Goal: Task Accomplishment & Management: Manage account settings

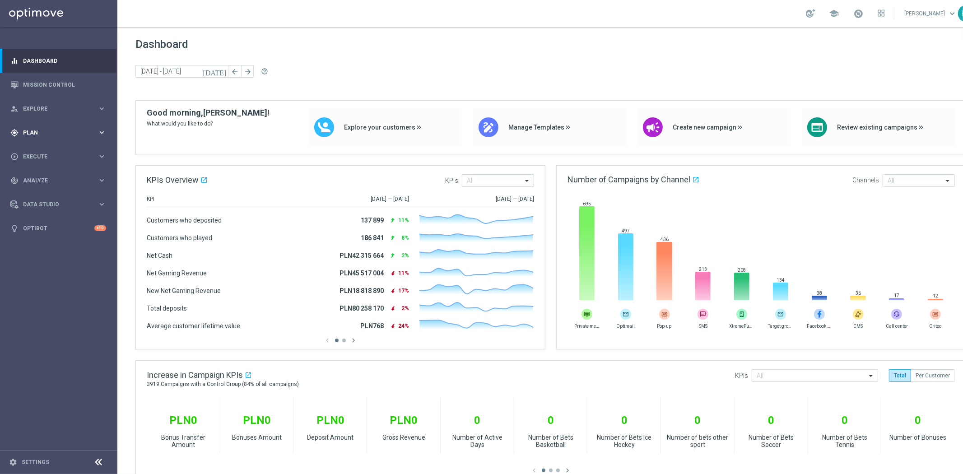
click at [50, 131] on span "Plan" at bounding box center [60, 132] width 75 height 5
click at [42, 183] on accordion "Templates keyboard_arrow_right Optimail" at bounding box center [69, 179] width 93 height 14
click at [43, 181] on span "Templates" at bounding box center [56, 178] width 65 height 5
click at [40, 191] on link "Optimail" at bounding box center [61, 191] width 66 height 7
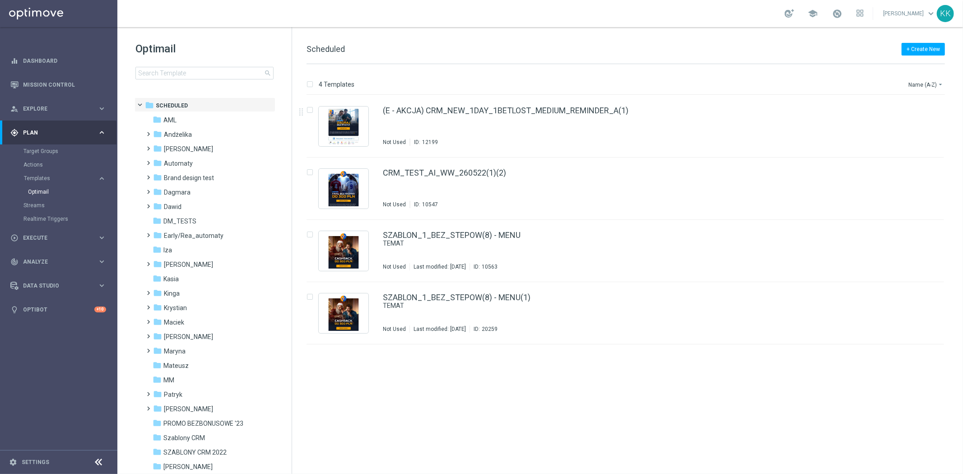
click at [196, 80] on div "Optimail search folder 1 Folder folder Scheduled more_vert folder AML more_vert" at bounding box center [204, 83] width 174 height 112
click at [196, 76] on input at bounding box center [204, 73] width 138 height 13
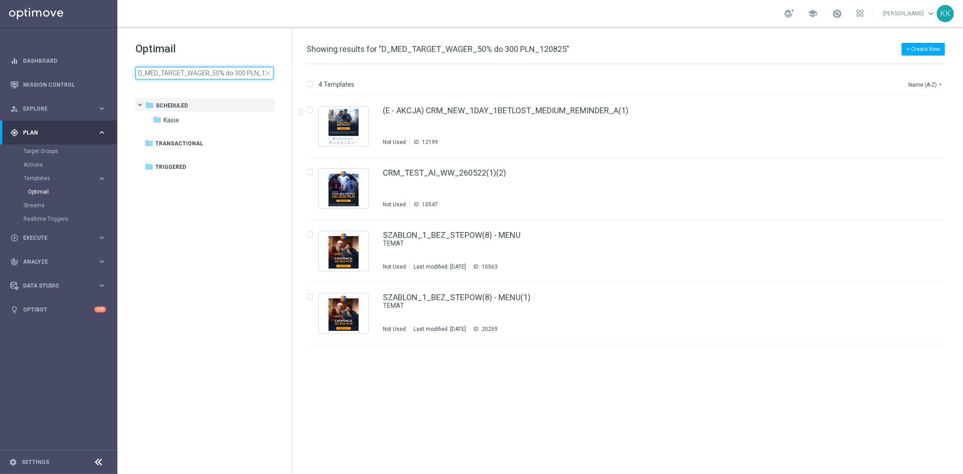
scroll to position [0, 14]
type input "D_MED_TARGET_WAGER_50% do 300 PLN_120825"
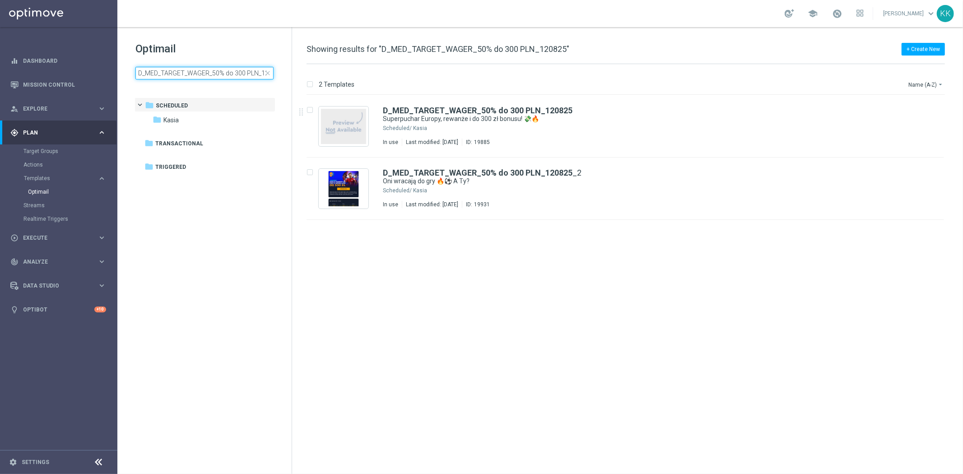
click at [179, 74] on input "D_MED_TARGET_WAGER_50% do 300 PLN_120825" at bounding box center [204, 73] width 138 height 13
click at [425, 132] on div "D_MED_TARGET_WAGER_50% do 300 PLN_120825 Superpuchar Europy, rewanże i do 300 z…" at bounding box center [644, 126] width 523 height 39
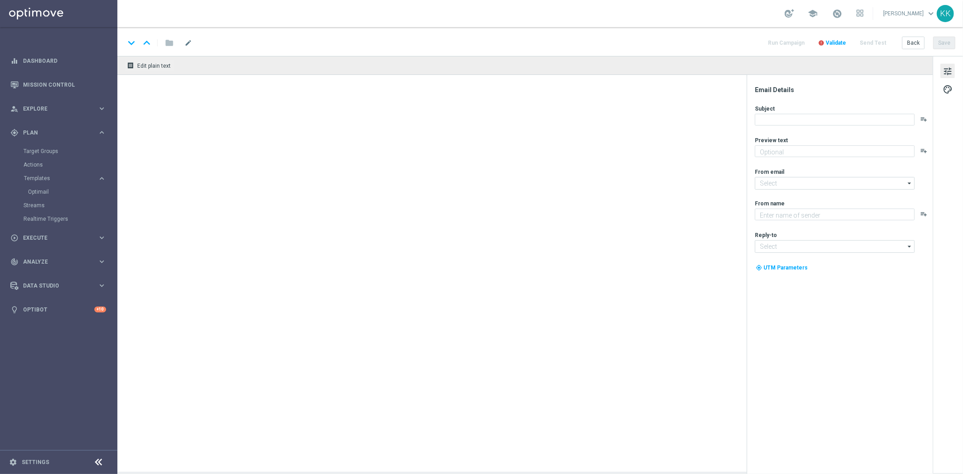
type textarea "Zgarnij ekstra kasę 👈"
type input "[EMAIL_ADDRESS][DOMAIN_NAME]"
type textarea "STS"
type input "[EMAIL_ADDRESS][DOMAIN_NAME]"
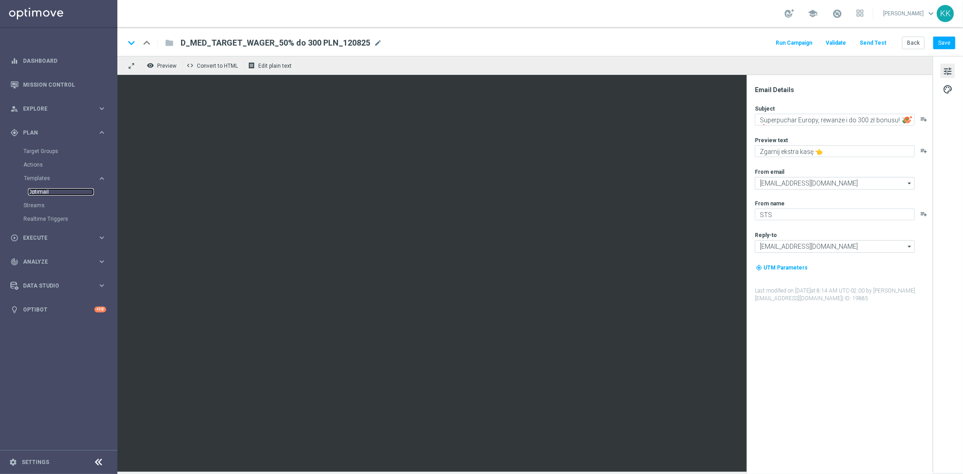
click at [47, 194] on link "Optimail" at bounding box center [61, 191] width 66 height 7
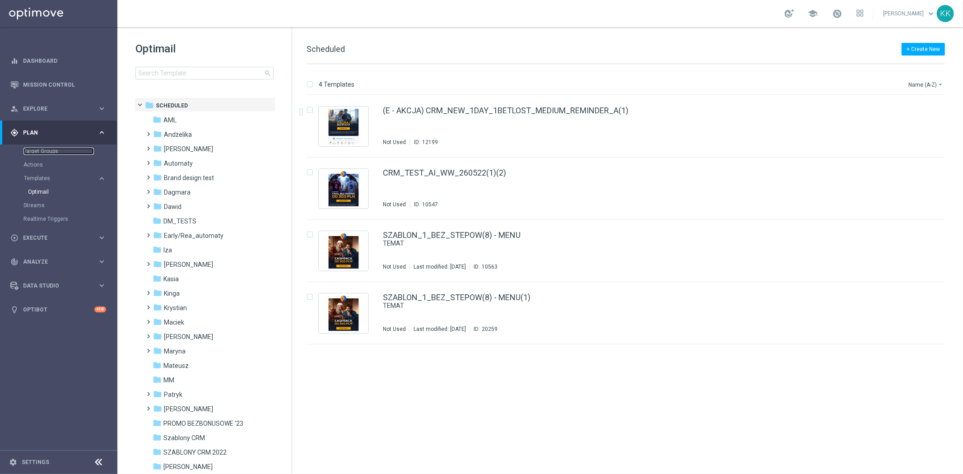
drag, startPoint x: 37, startPoint y: 154, endPoint x: 37, endPoint y: 195, distance: 41.1
click at [37, 154] on link "Target Groups" at bounding box center [58, 151] width 70 height 7
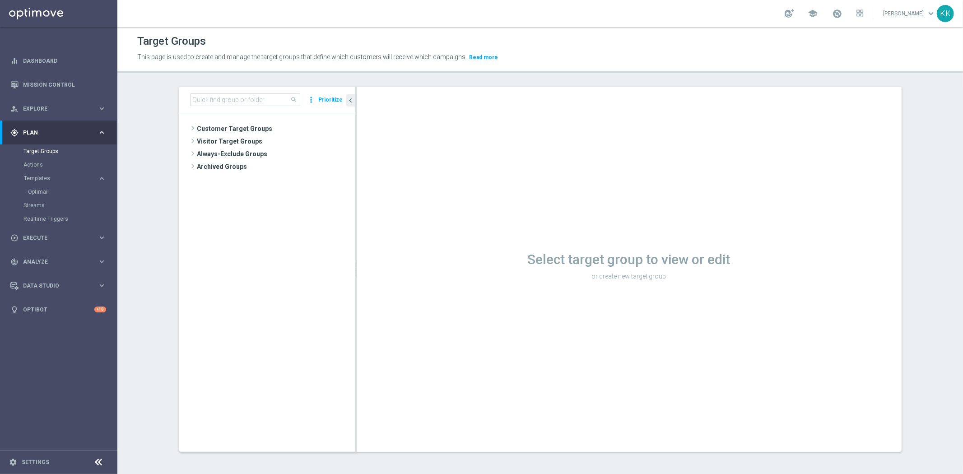
drag, startPoint x: 211, startPoint y: 122, endPoint x: 210, endPoint y: 75, distance: 46.5
click at [211, 122] on span "Customer Target Groups" at bounding box center [276, 128] width 158 height 13
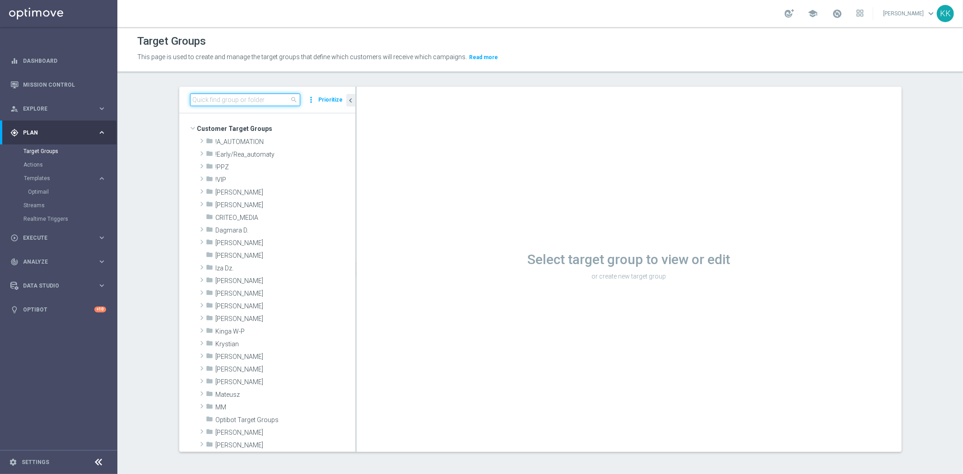
click at [208, 100] on input at bounding box center [245, 99] width 110 height 13
paste input "C_MIN_AUTO_ZBR_100% do 50 PLN_RVM0_DAILY"
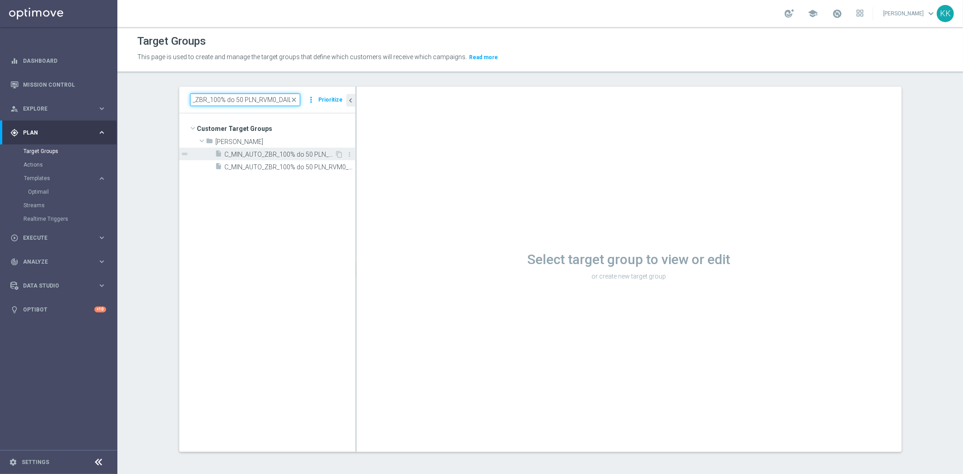
type input "C_MIN_AUTO_ZBR_100% do 50 PLN_RVM0_DAILY"
click at [225, 155] on span "C_MIN_AUTO_ZBR_100% do 50 PLN_RVM0_DAILY" at bounding box center [280, 155] width 110 height 8
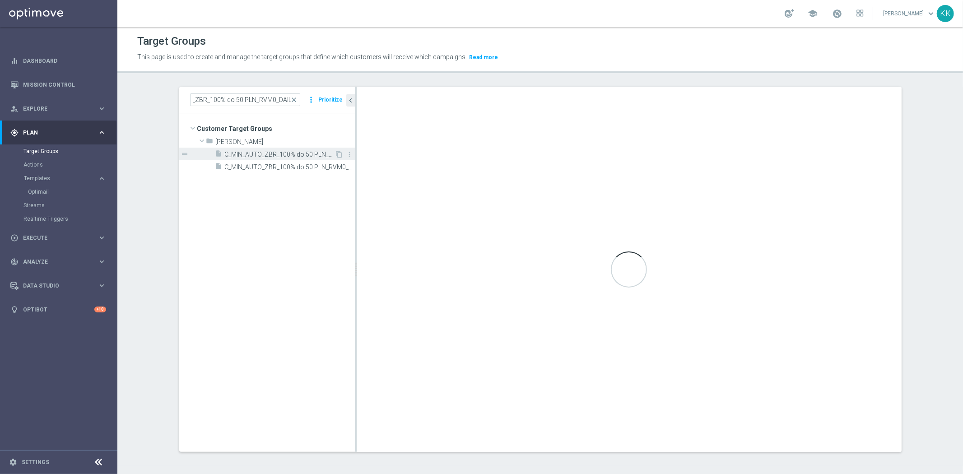
scroll to position [0, 0]
click at [252, 154] on span "C_MIN_AUTO_ZBR_100% do 50 PLN_RVM0_DAILY" at bounding box center [280, 155] width 110 height 8
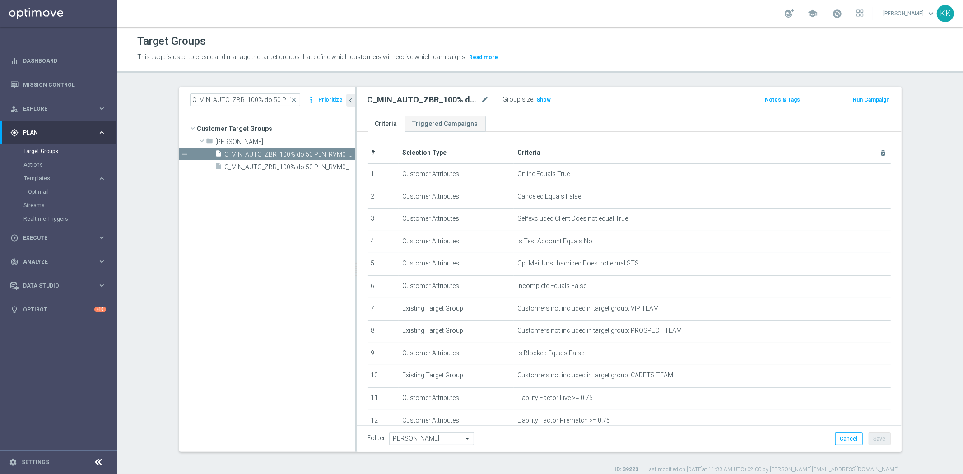
scroll to position [251, 0]
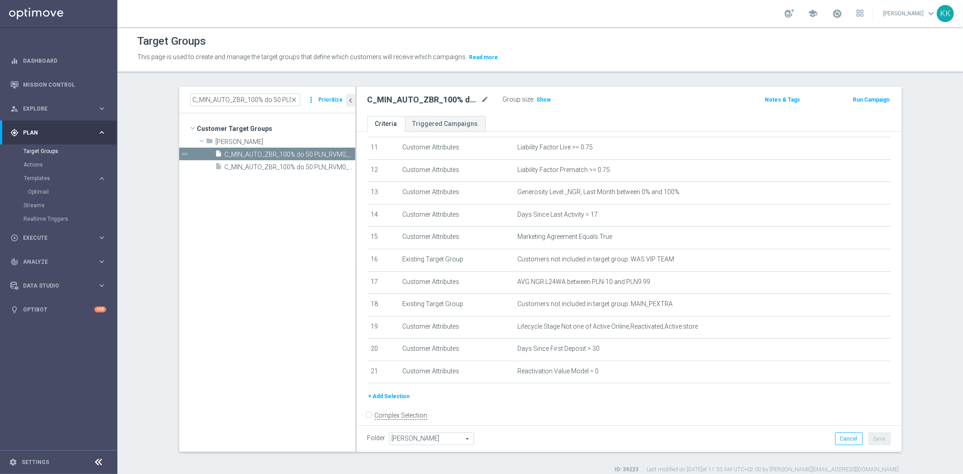
click at [402, 399] on div "+ Add Selection" at bounding box center [629, 400] width 537 height 17
click at [396, 397] on button "+ Add Selection" at bounding box center [389, 397] width 43 height 10
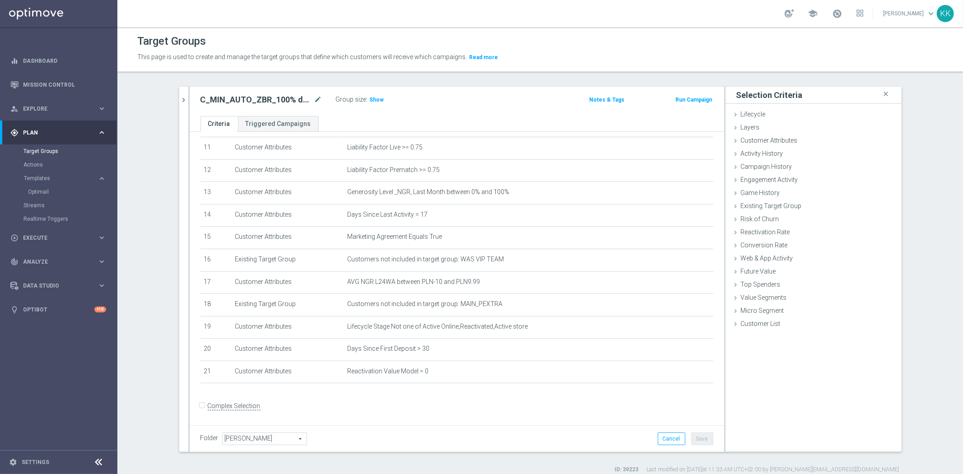
scroll to position [247, 0]
click at [783, 141] on span "Customer Attributes" at bounding box center [769, 140] width 57 height 7
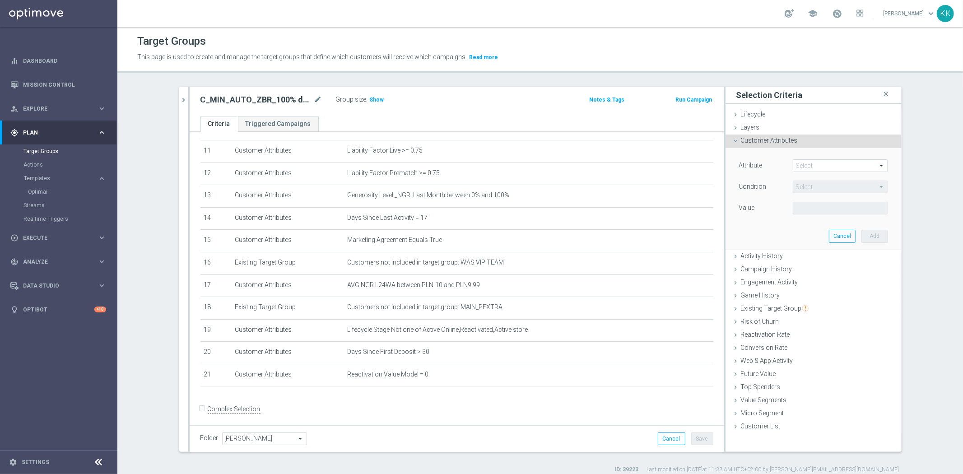
click at [813, 157] on div "Attribute Select arrow_drop_down search Condition Select arrow_drop_down search…" at bounding box center [814, 198] width 163 height 101
click at [824, 169] on span at bounding box center [840, 166] width 94 height 12
click at [0, 0] on input "search" at bounding box center [0, 0] width 0 height 0
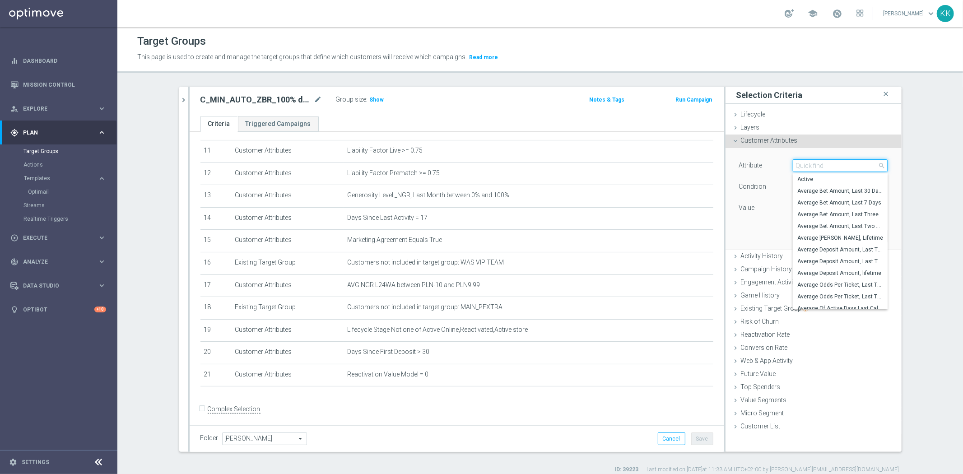
click at [824, 169] on input "search" at bounding box center [840, 165] width 95 height 13
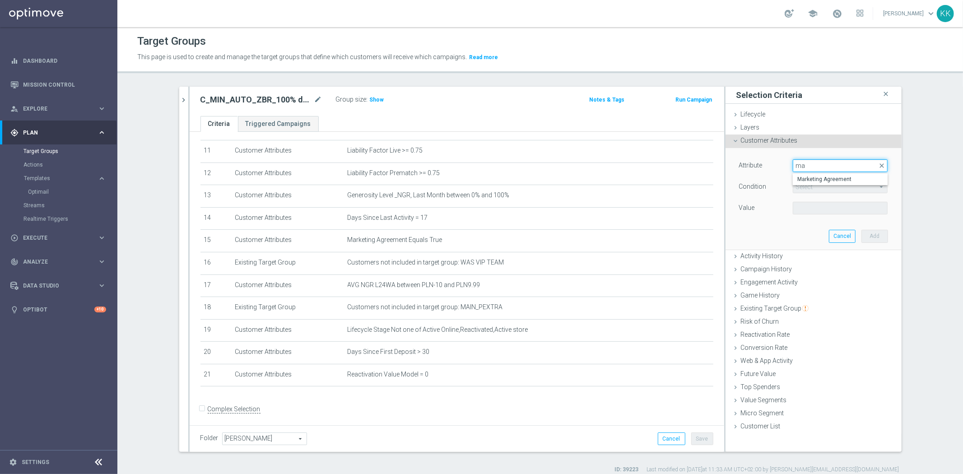
type input "m"
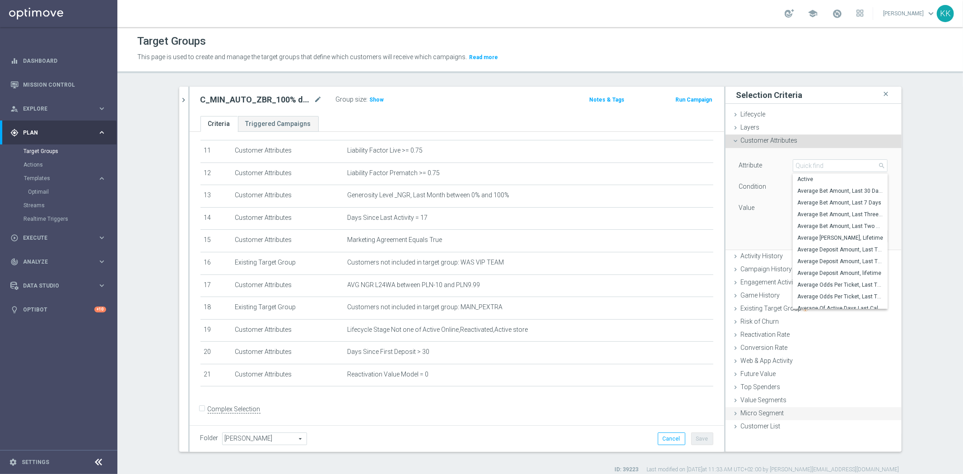
click at [838, 407] on div "Micro Segment done" at bounding box center [814, 414] width 176 height 14
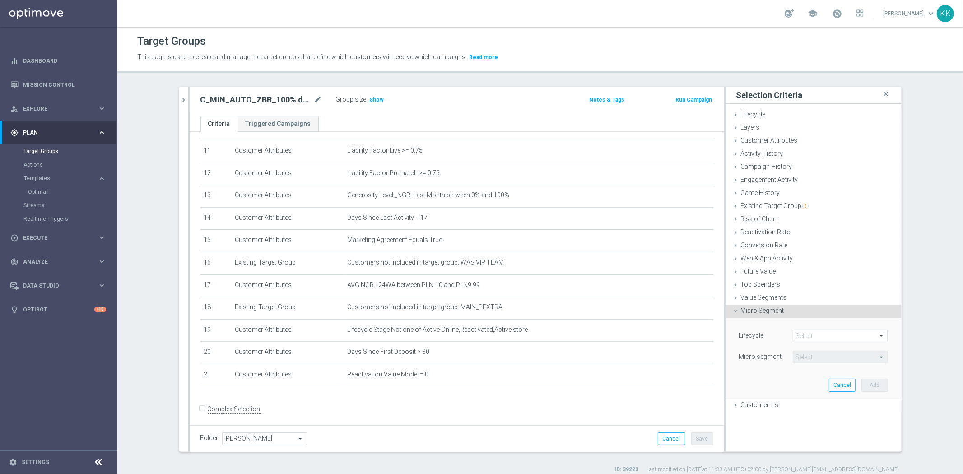
click at [169, 95] on div "C_MIN_AUTO_ZBR_100% do 50 PLN_RVM0_DAILY close more_vert Prioritize Customer Ta…" at bounding box center [540, 280] width 759 height 387
click at [172, 96] on div "C_MIN_AUTO_ZBR_100% do 50 PLN_RVM0_DAILY close more_vert Prioritize Customer Ta…" at bounding box center [540, 280] width 759 height 387
click at [179, 93] on button "chevron_right" at bounding box center [183, 100] width 9 height 27
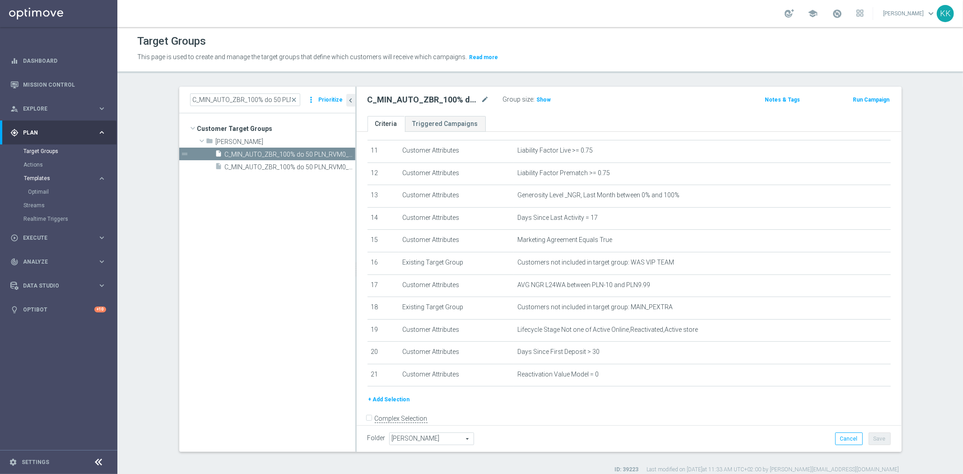
click at [44, 178] on span "Templates" at bounding box center [56, 178] width 65 height 5
click at [44, 181] on span "Templates" at bounding box center [56, 178] width 65 height 5
click at [44, 191] on link "Optimail" at bounding box center [61, 191] width 66 height 7
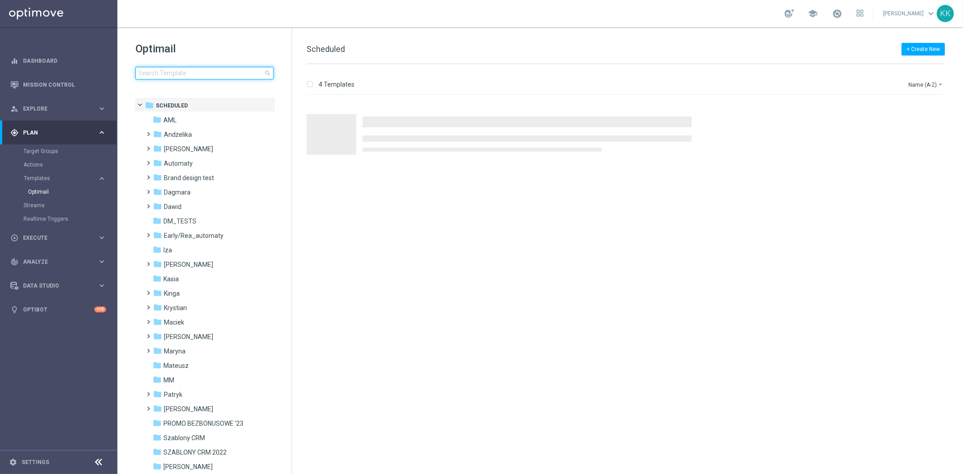
click at [195, 68] on input at bounding box center [204, 73] width 138 height 13
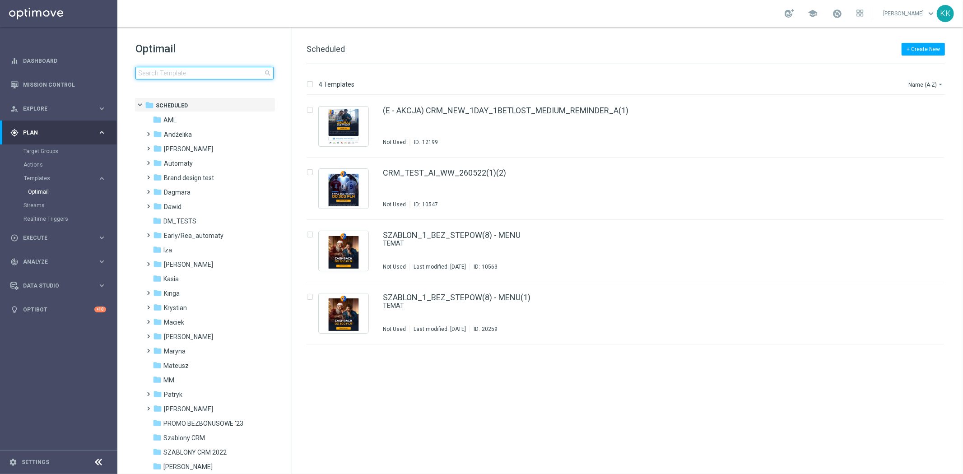
type input "D_MED_TARGET_WAGER_50% do 300 PLN_120825"
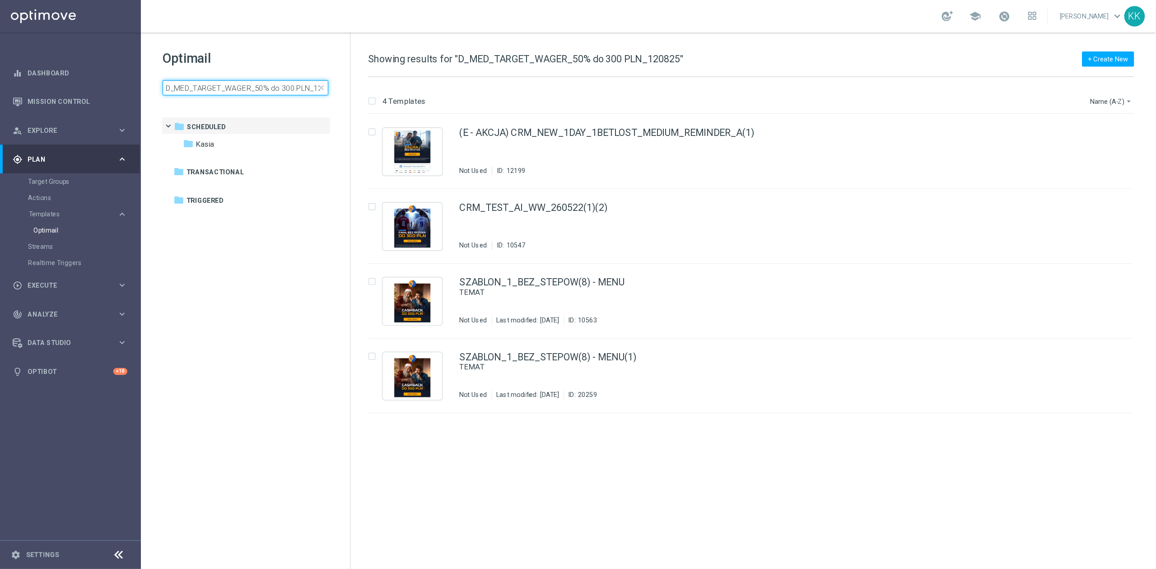
scroll to position [0, 14]
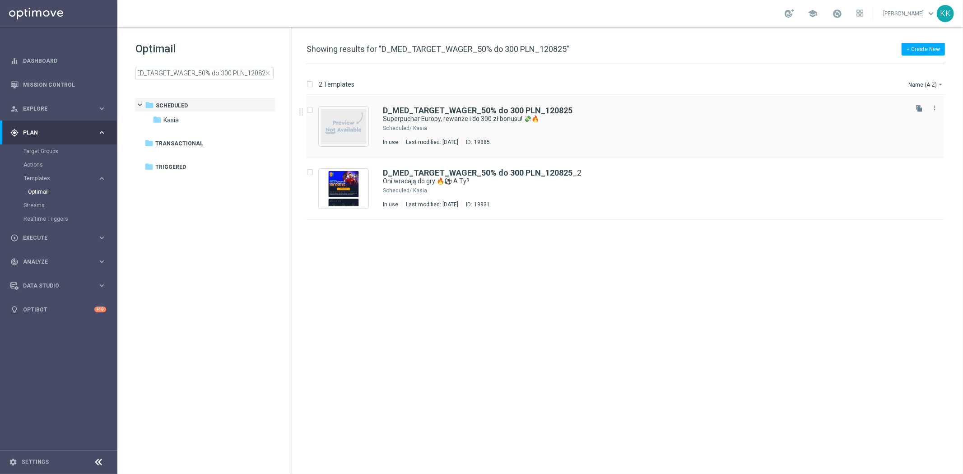
click at [508, 132] on div "D_MED_TARGET_WAGER_50% do 300 PLN_120825 Superpuchar Europy, rewanże i do 300 z…" at bounding box center [644, 126] width 523 height 39
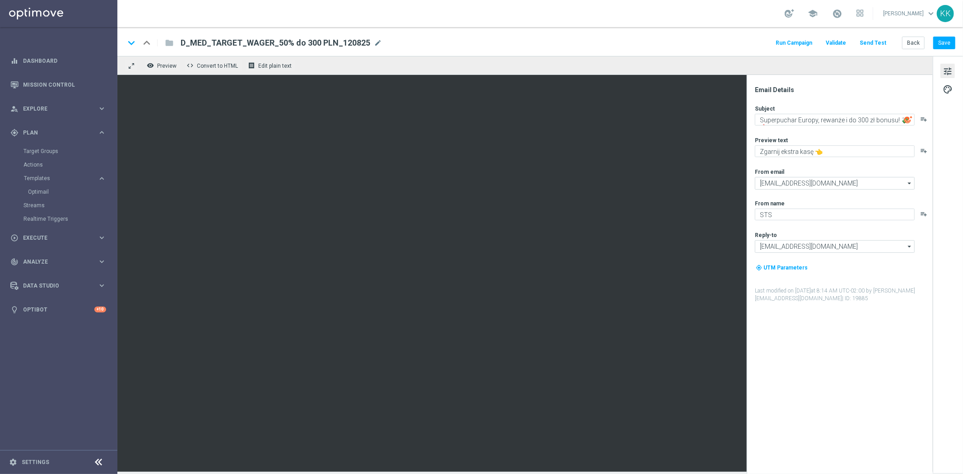
click at [819, 354] on div "Email Details Subject Superpuchar Europy, rewanże i do 300 zł bonusu! 💸🔥 playli…" at bounding box center [842, 280] width 180 height 388
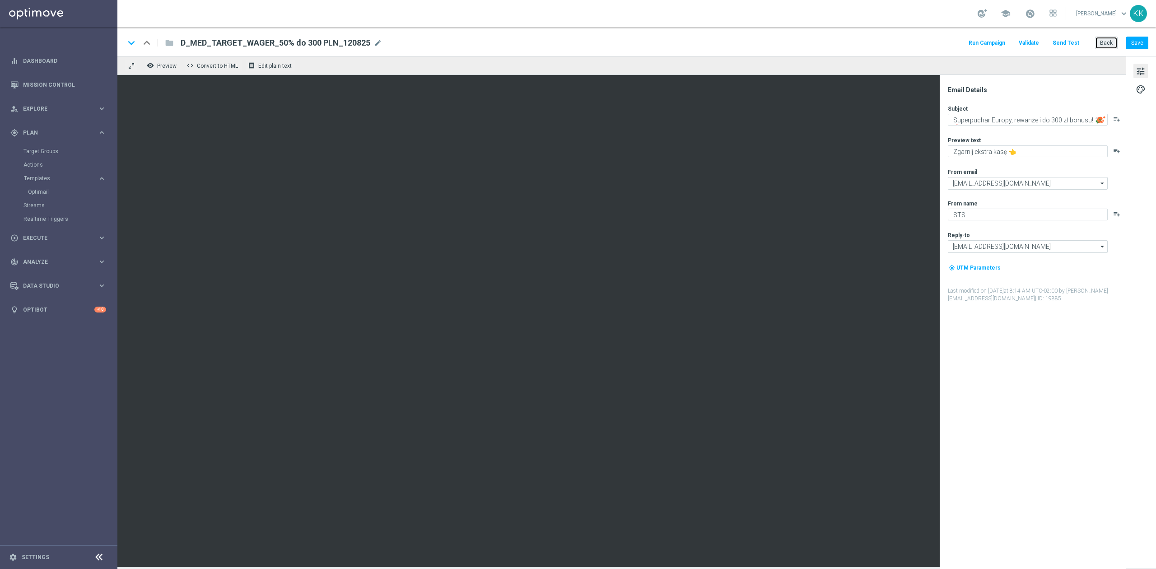
click at [963, 42] on button "Back" at bounding box center [1106, 43] width 23 height 13
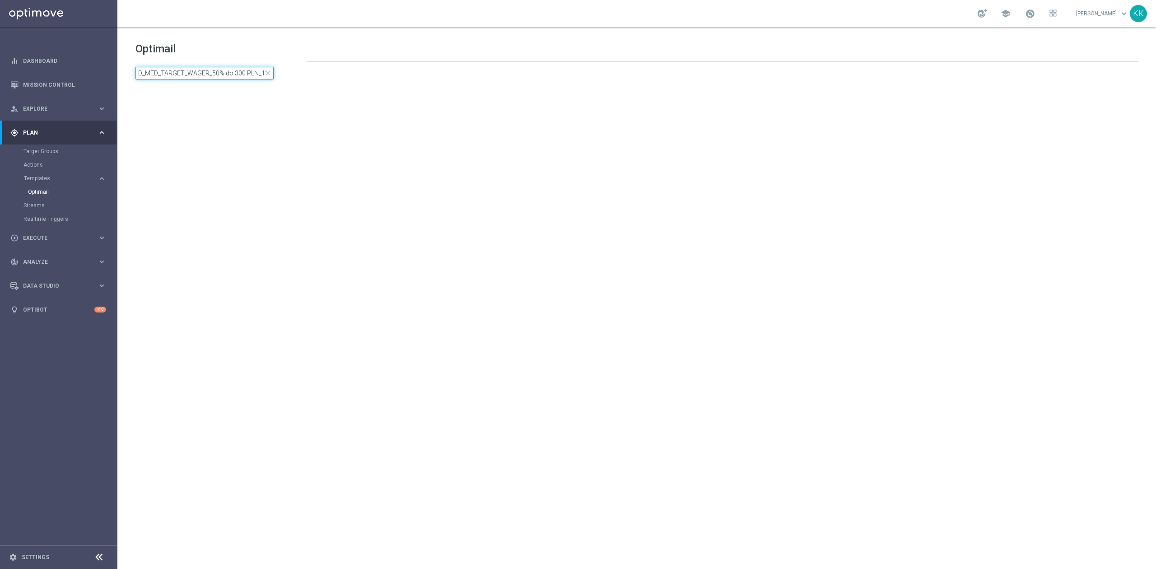
click at [208, 71] on input "D_MED_TARGET_WAGER_50% do 300 PLN_120825" at bounding box center [204, 73] width 138 height 13
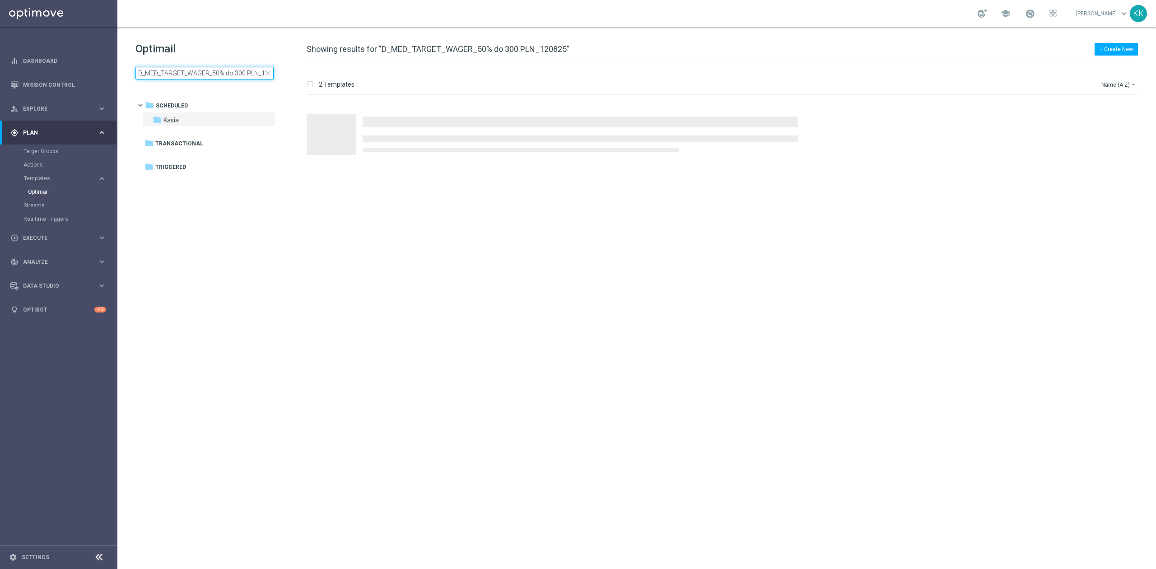
click at [208, 71] on input "D_MED_TARGET_WAGER_50% do 300 PLN_120825" at bounding box center [204, 73] width 138 height 13
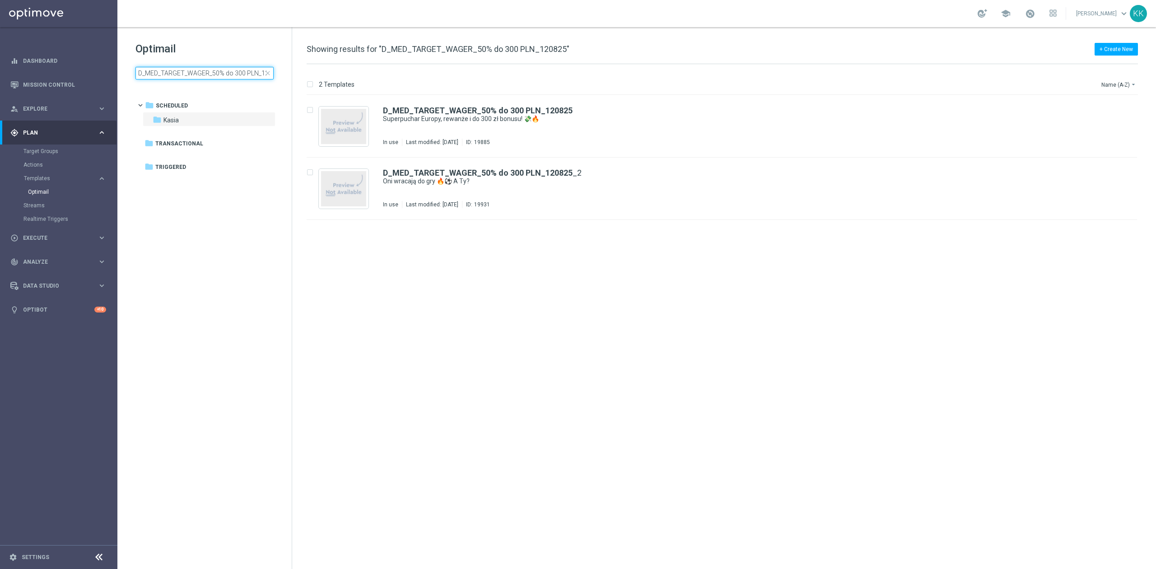
type input "D_HIGH_TARGET_DEPO_100% do 500 PLN_ELEPESA_050825"
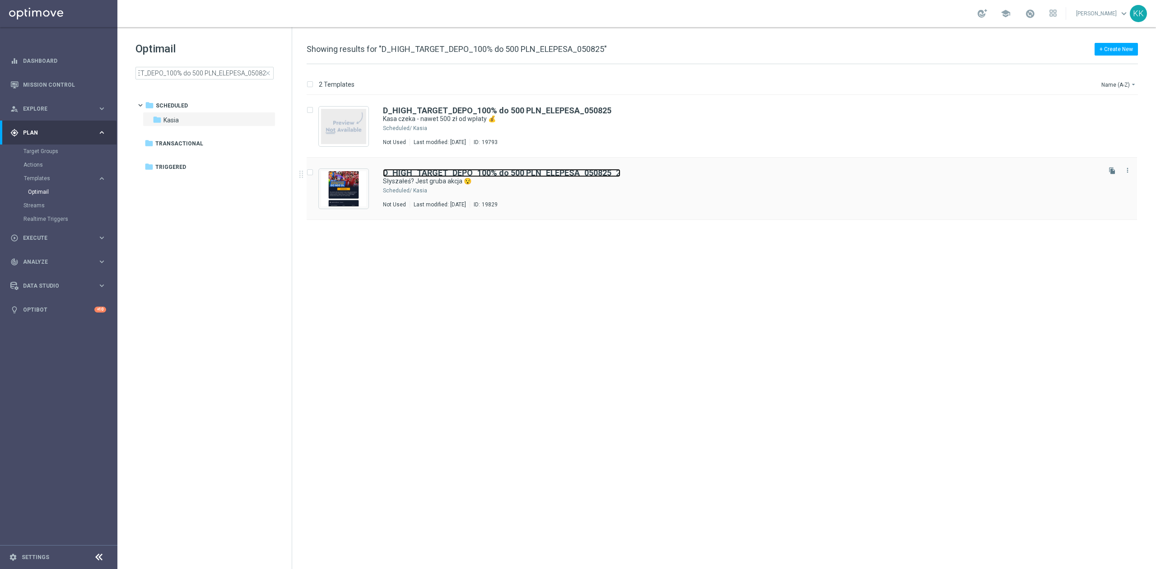
click at [416, 174] on b "D_HIGH_TARGET_DEPO_100% do 500 PLN_ELEPESA_050825" at bounding box center [497, 172] width 229 height 9
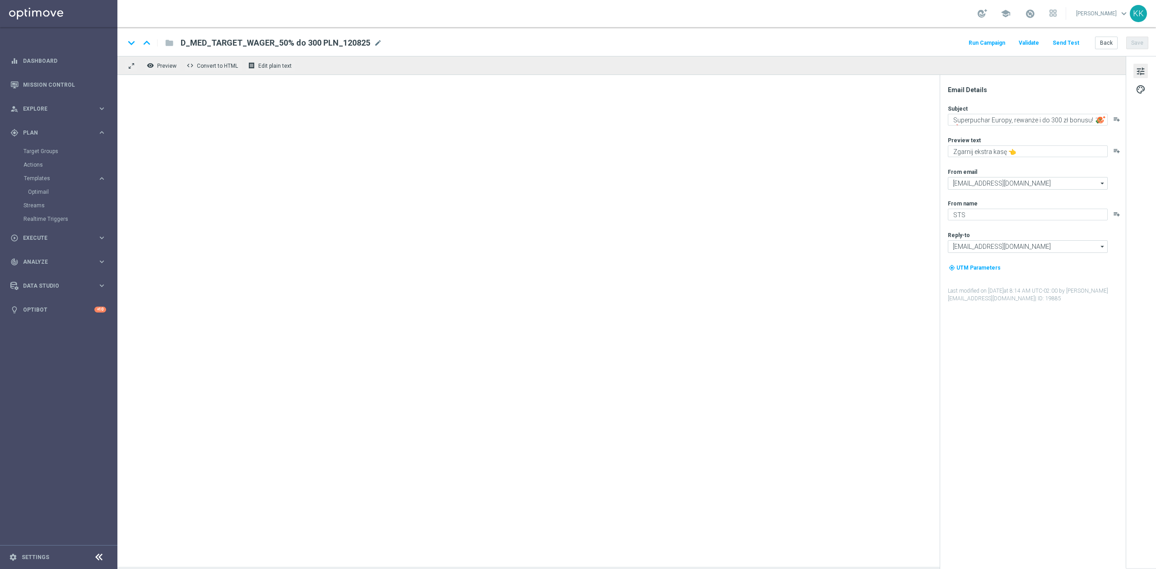
type textarea "Słyszałeś? Jest gruba akcja 😯"
type textarea "Do 500 zł bonusu od wpłaty 💸"
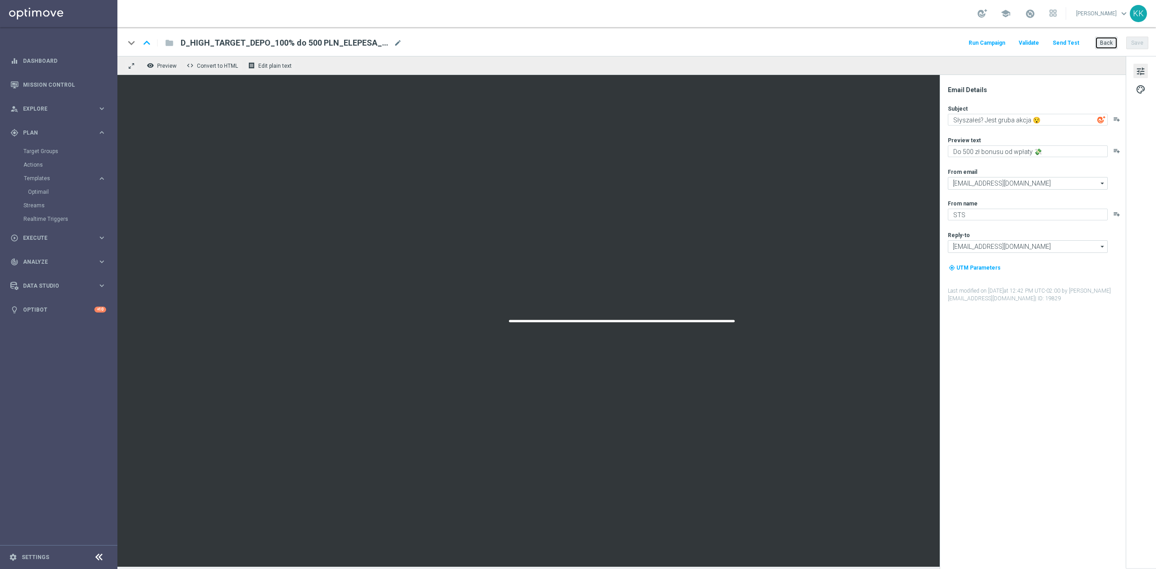
click at [963, 38] on button "Back" at bounding box center [1106, 43] width 23 height 13
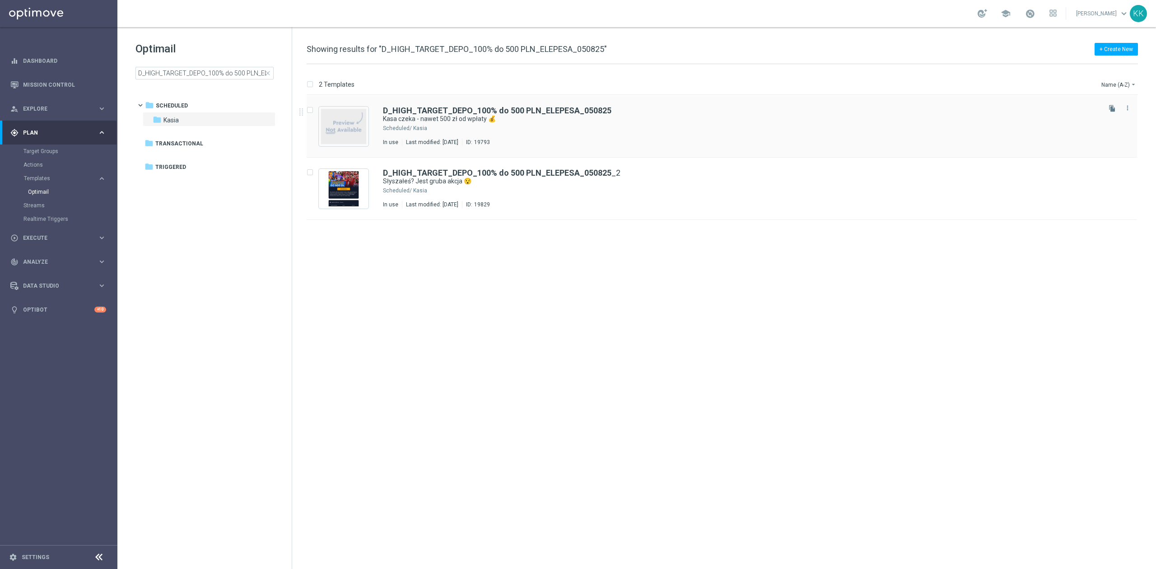
click at [481, 135] on div "D_HIGH_TARGET_DEPO_100% do 500 PLN_ELEPESA_050825 Kasa czeka - nawet 500 zł od …" at bounding box center [741, 126] width 716 height 39
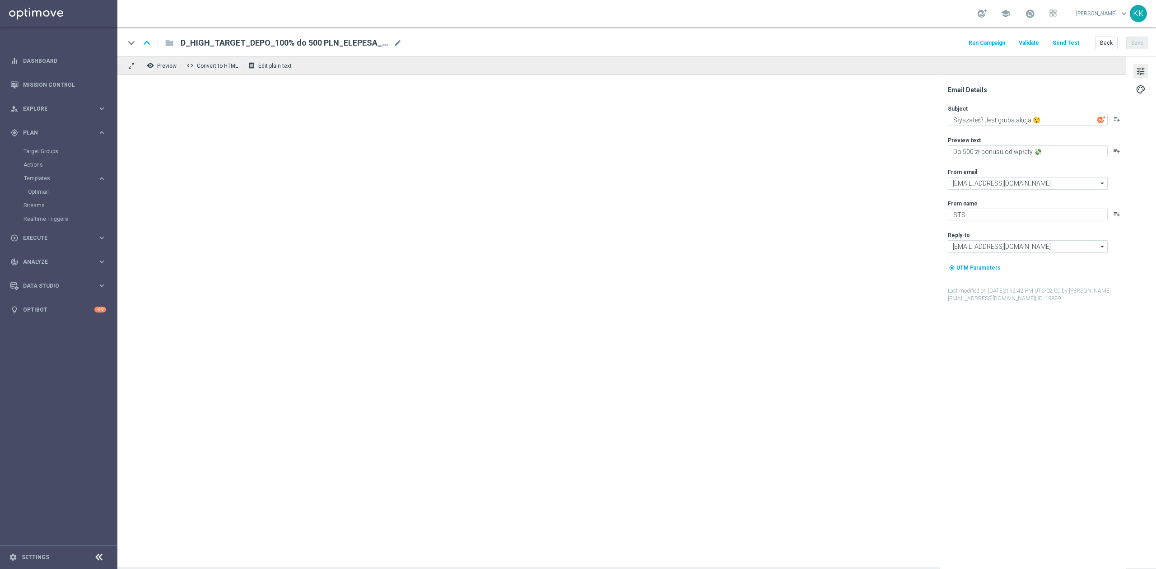
type textarea "Kasa czeka - nawet 500 zł od wpłaty 💰"
type textarea "Zgarnij bonus od depozytu 💸"
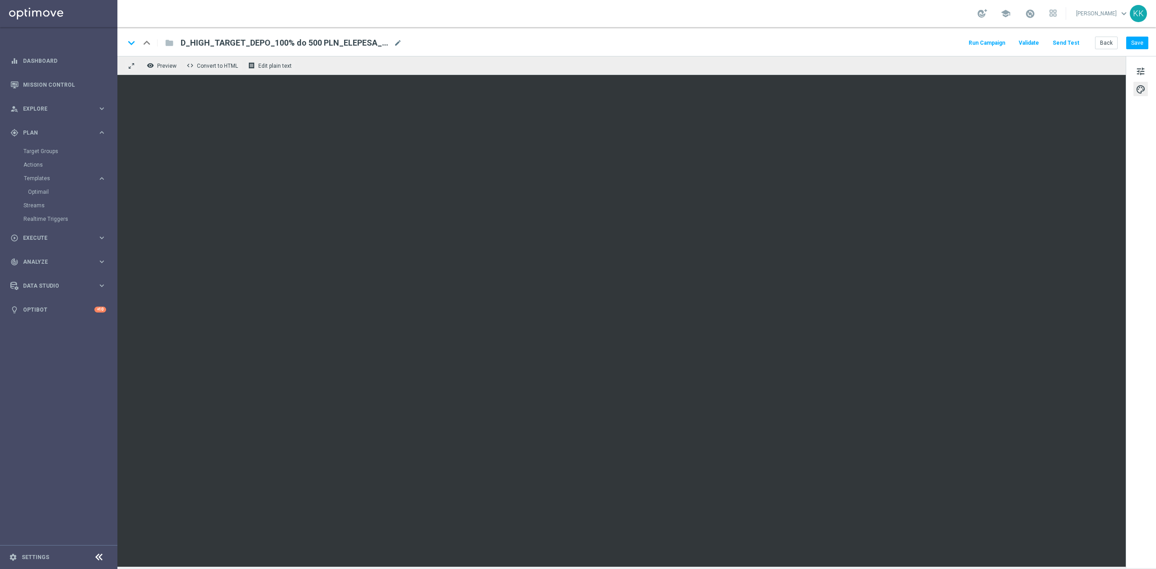
click at [963, 52] on div "keyboard_arrow_down keyboard_arrow_up folder D_HIGH_TARGET_DEPO_100% do 500 PLN…" at bounding box center [636, 41] width 1039 height 29
click at [963, 42] on button "Back" at bounding box center [1106, 43] width 23 height 13
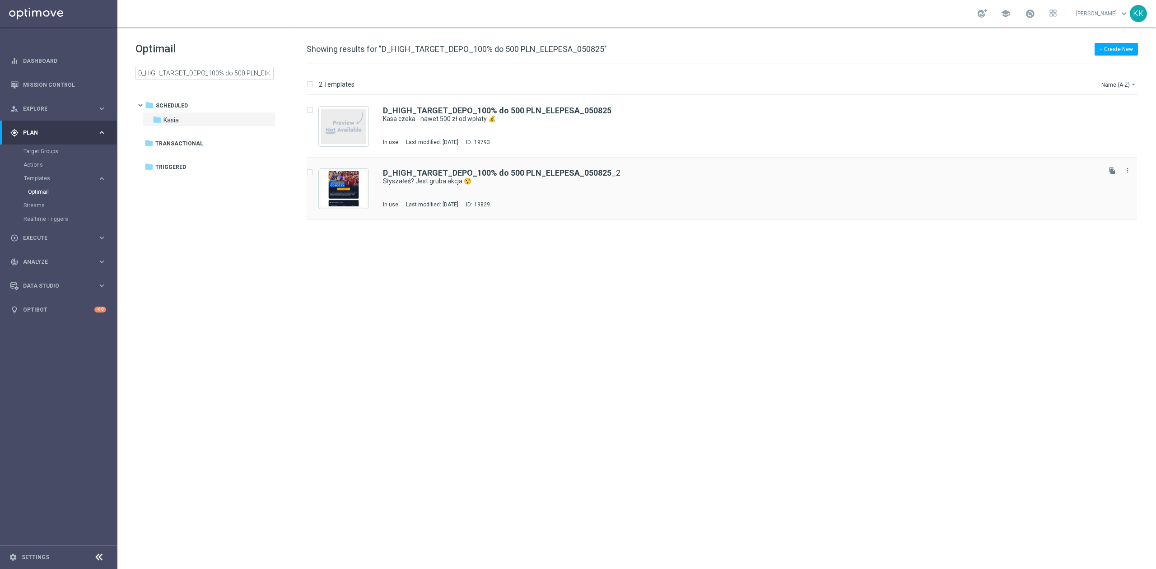
click at [497, 187] on div "D_HIGH_TARGET_DEPO_100% do 500 PLN_ELEPESA_050825 _2 Słyszałeś? Jest gruba akcj…" at bounding box center [741, 188] width 716 height 39
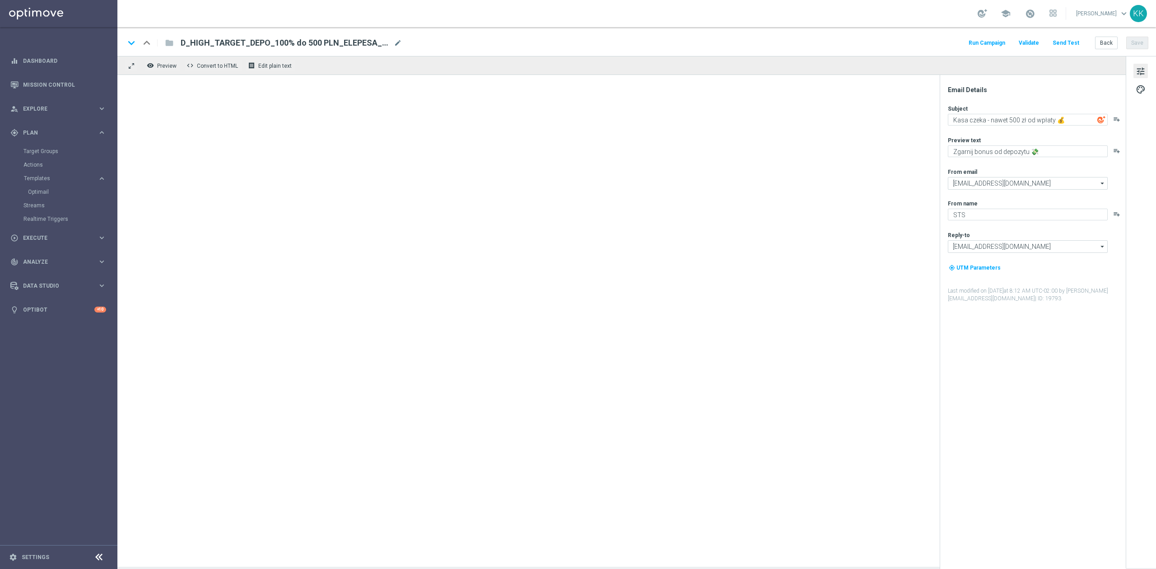
type textarea "Słyszałeś? Jest gruba akcja 😯"
type textarea "Do 500 zł bonusu od wpłaty 💸"
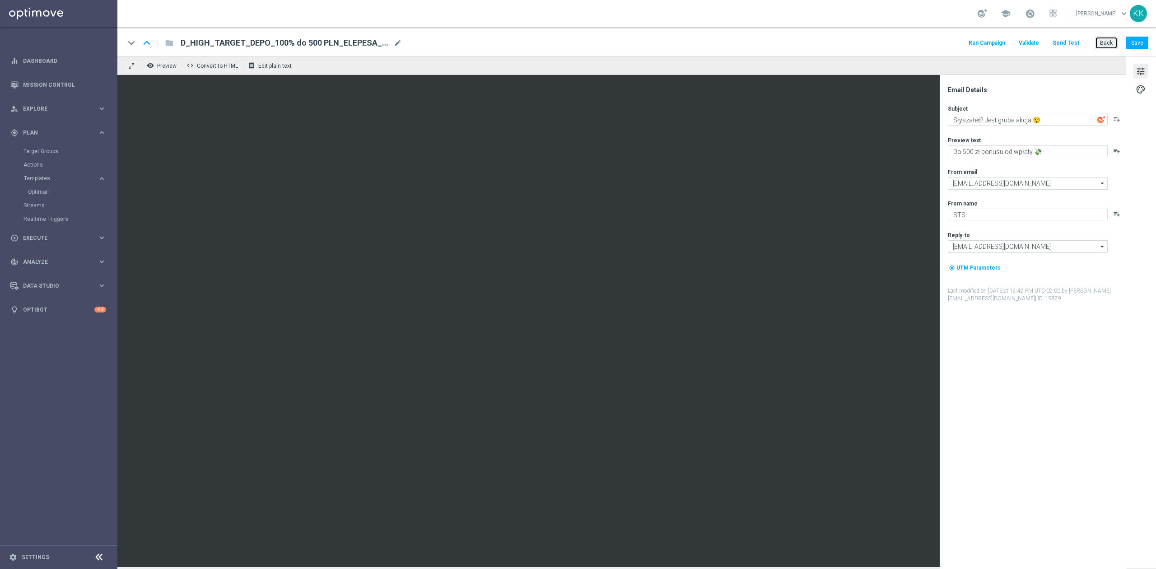
click at [963, 40] on button "Back" at bounding box center [1106, 43] width 23 height 13
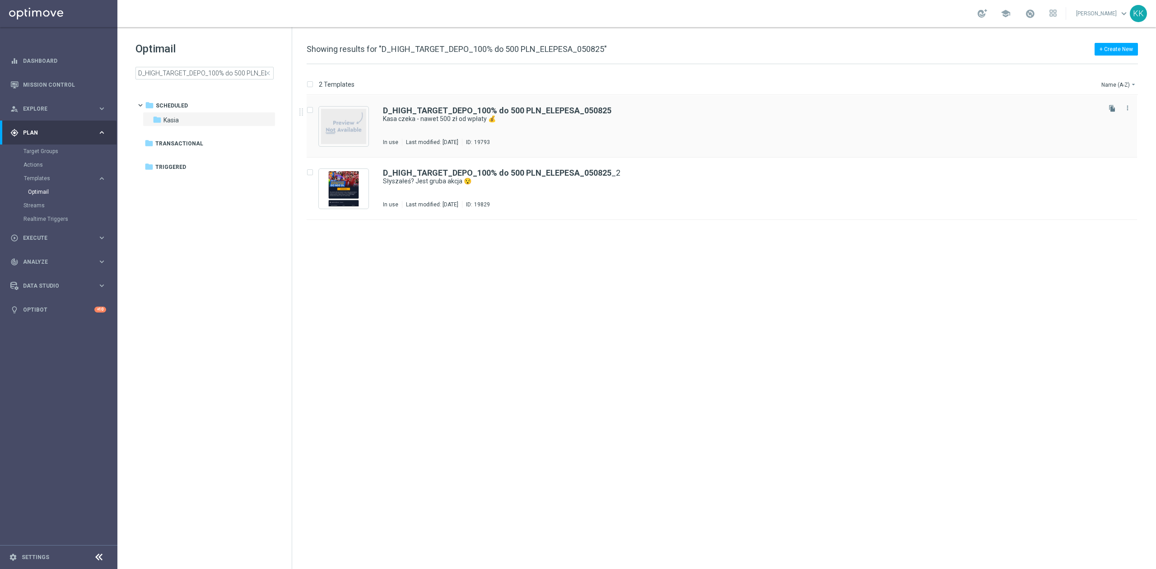
click at [529, 132] on div "D_HIGH_TARGET_DEPO_100% do 500 PLN_ELEPESA_050825 Kasa czeka - nawet 500 zł od …" at bounding box center [741, 126] width 716 height 39
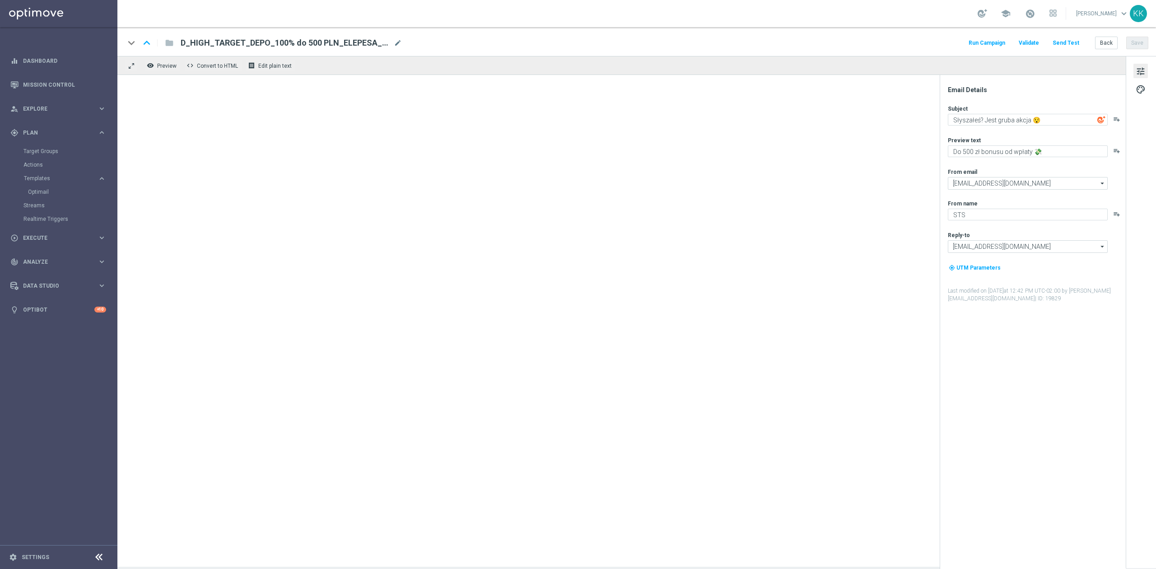
type textarea "Kasa czeka - nawet 500 zł od wpłaty 💰"
type textarea "Zgarnij bonus od depozytu 💸"
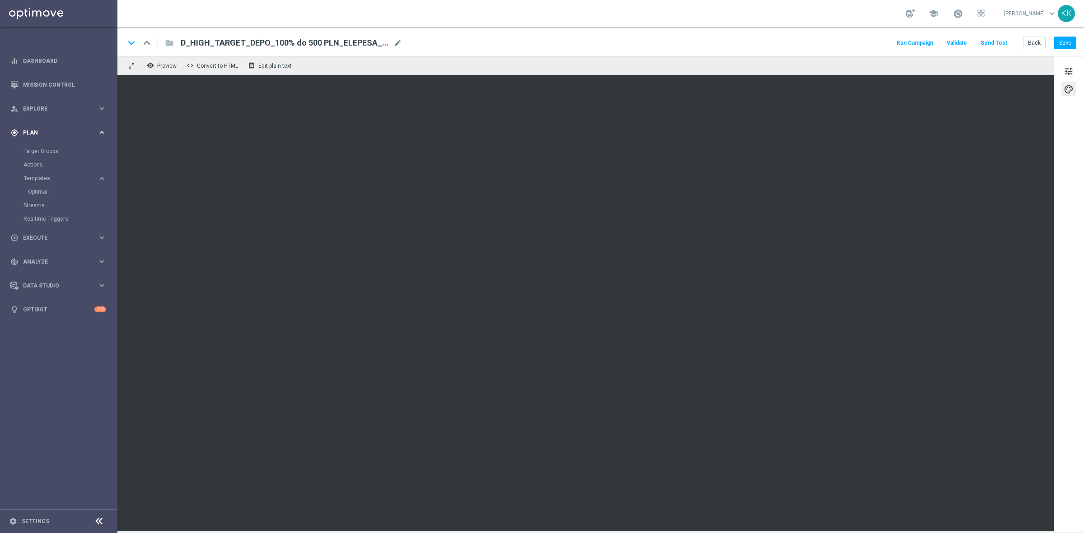
click at [35, 131] on span "Plan" at bounding box center [60, 132] width 75 height 5
click at [37, 148] on link "Target Groups" at bounding box center [58, 151] width 70 height 7
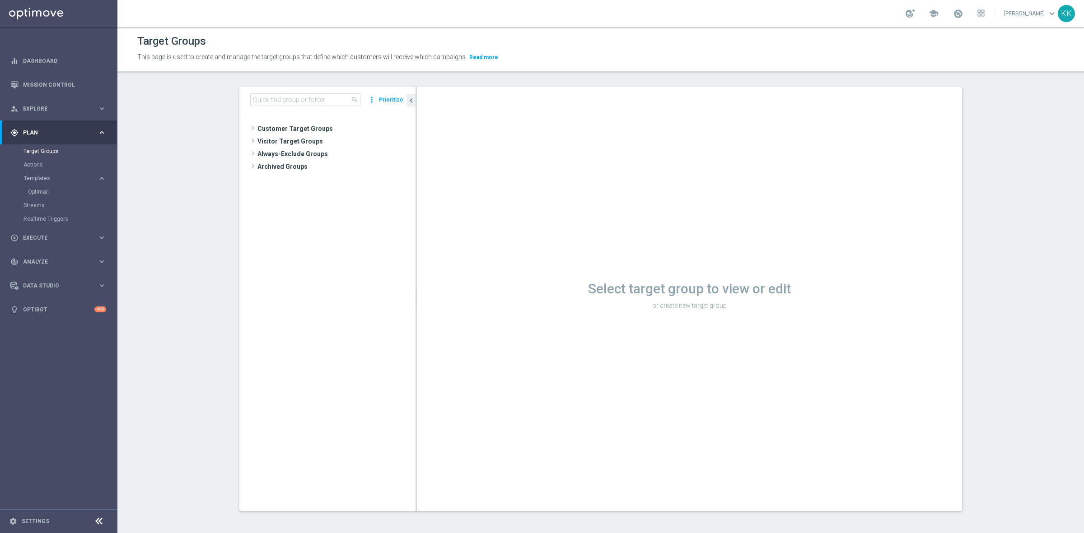
click at [282, 93] on div "search more_vert Prioritize" at bounding box center [327, 100] width 176 height 27
click at [287, 102] on input at bounding box center [305, 99] width 110 height 13
paste input "C_PREM_AUTO_CASHDROP_Urodzinowe Doładowanie - 50 PLN"
type input "C_PREM_AUTO_CASHDROP_Urodzinowe Doładowanie - 50 PLN"
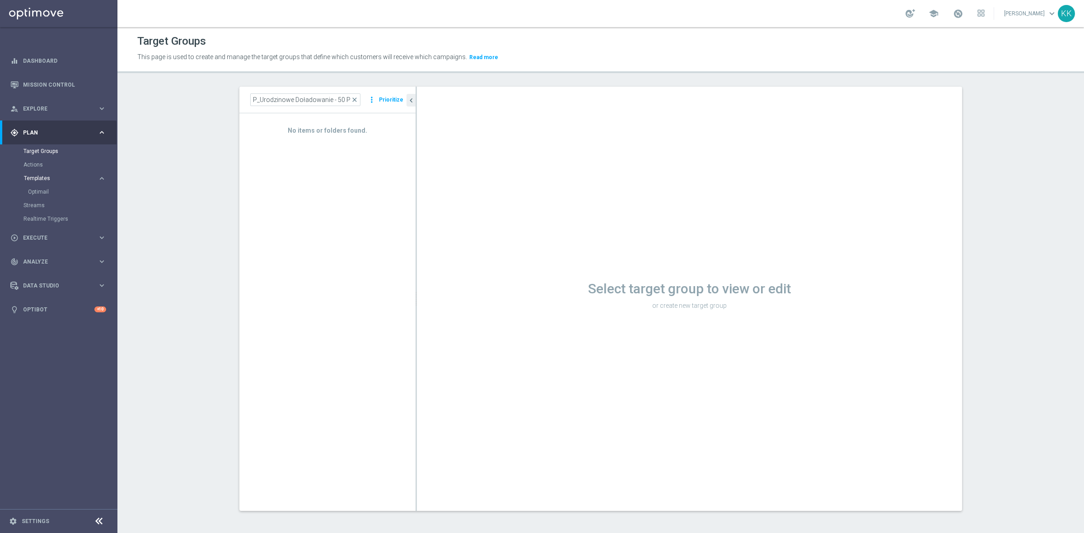
click at [45, 179] on span "Templates" at bounding box center [56, 178] width 65 height 5
click at [44, 181] on button "Templates keyboard_arrow_right" at bounding box center [64, 178] width 83 height 7
click at [43, 193] on link "Optimail" at bounding box center [61, 191] width 66 height 7
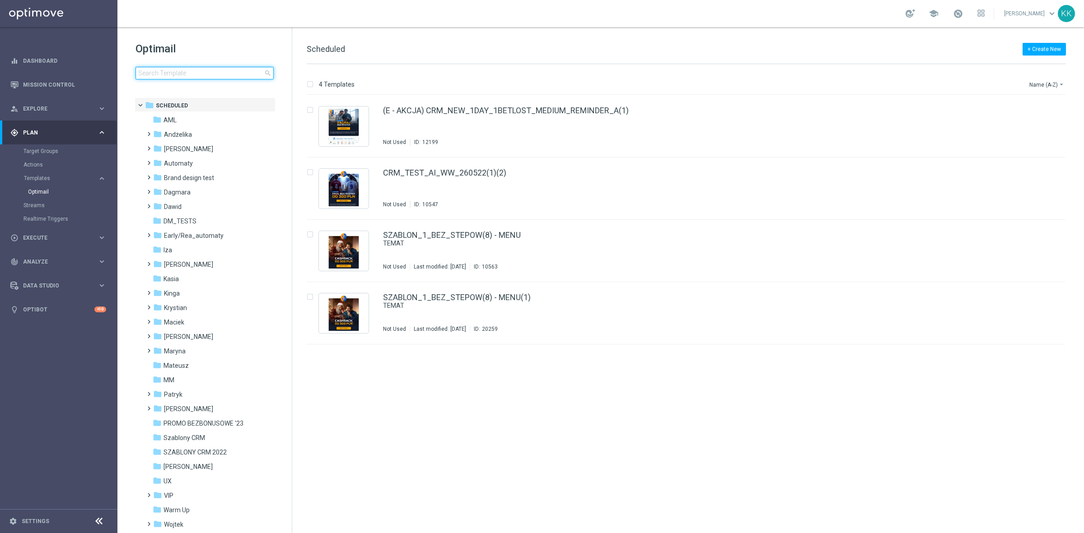
click at [202, 74] on input at bounding box center [204, 73] width 138 height 13
type input "C_PREM_AUTO_CASHDROP_Urodzinowe Doładowanie - 50 PLN"
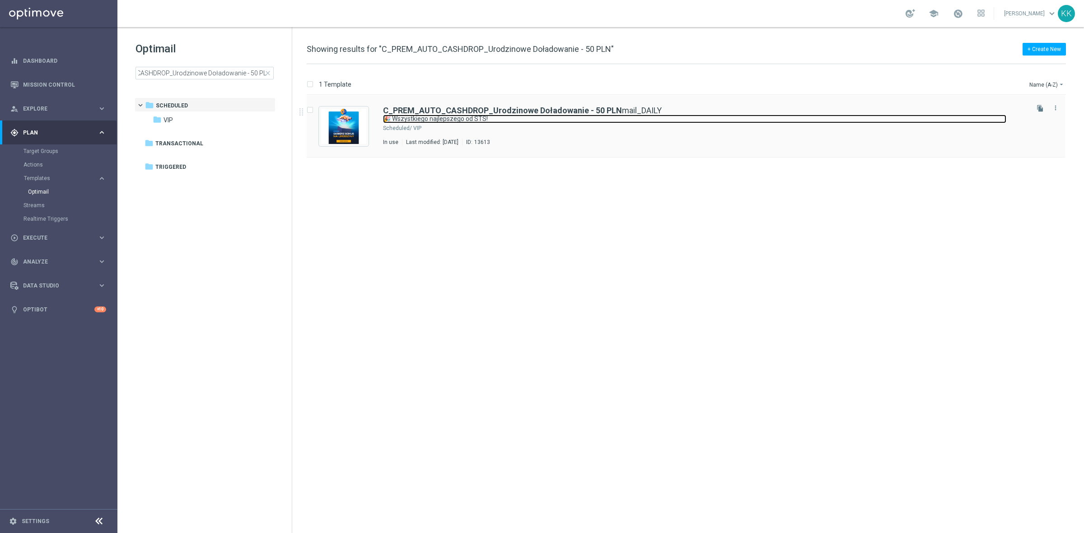
click at [396, 115] on link "🎉 Wszystkiego najlepszego od STS!" at bounding box center [694, 119] width 623 height 9
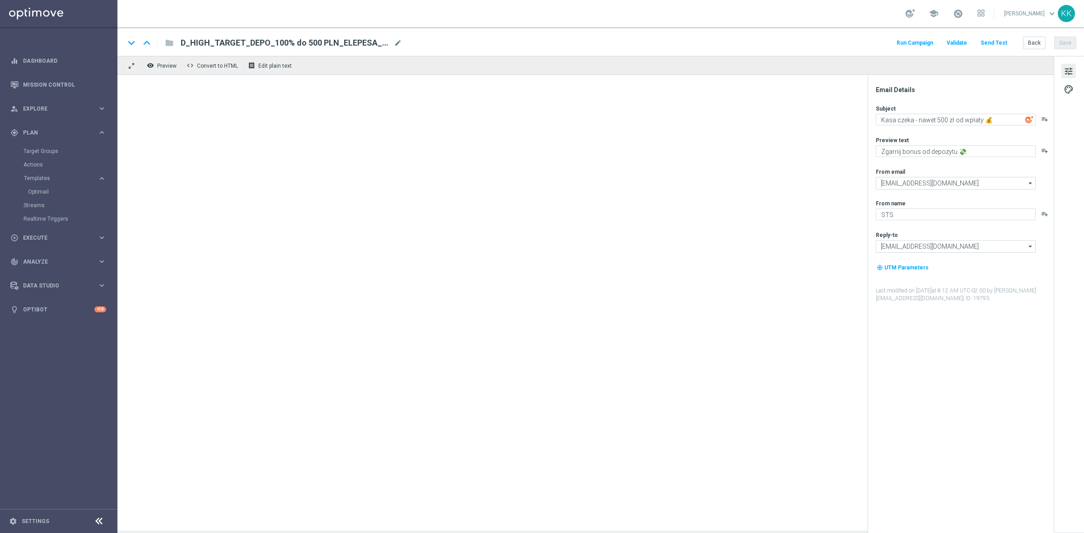
type textarea "🎉 Wszystkiego najlepszego od STS!"
type textarea "Aby uczcić ten wyjątkowy dzień, przygotowaliśmy dla Ciebie drobny upominek."
type input "[EMAIL_ADDRESS][DOMAIN_NAME]"
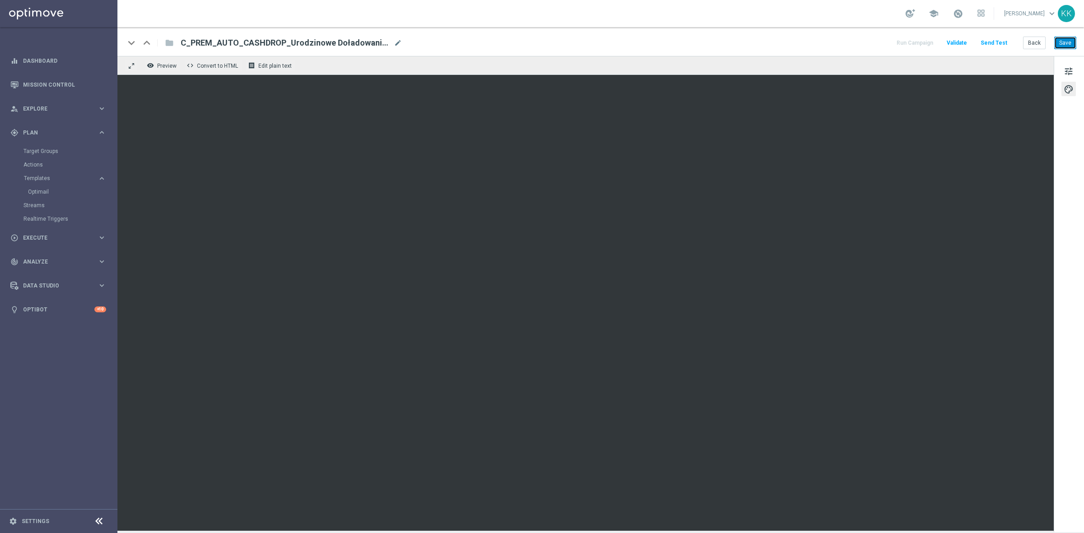
click at [963, 39] on button "Save" at bounding box center [1065, 43] width 22 height 13
click at [28, 193] on link "Optimail" at bounding box center [61, 191] width 66 height 7
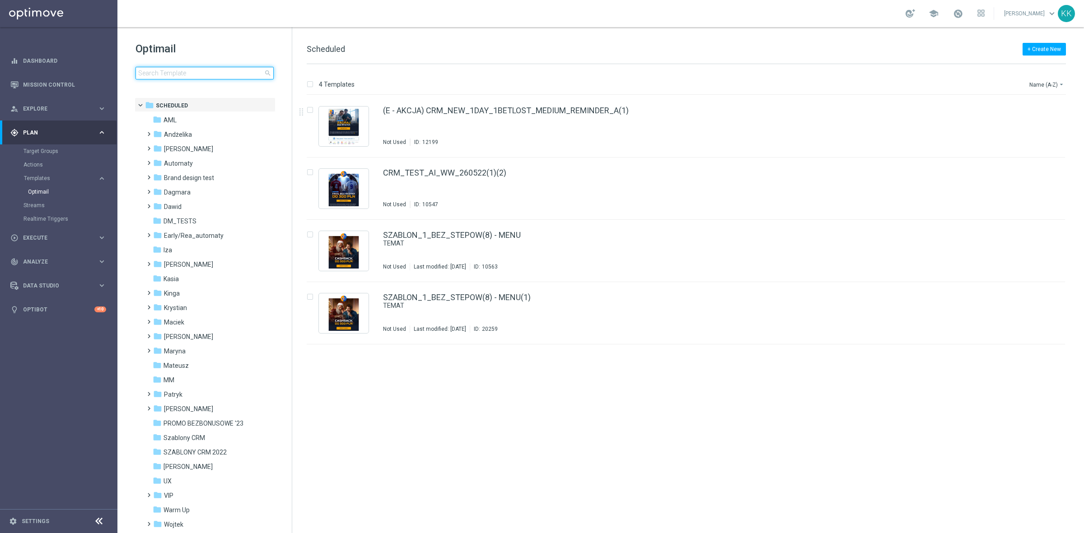
click at [228, 75] on input at bounding box center [204, 73] width 138 height 13
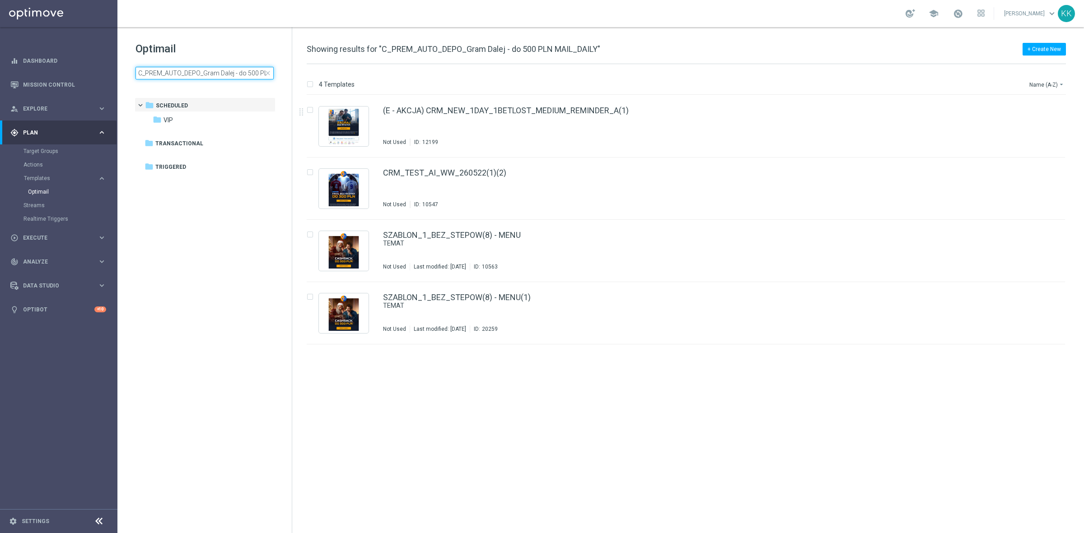
scroll to position [0, 38]
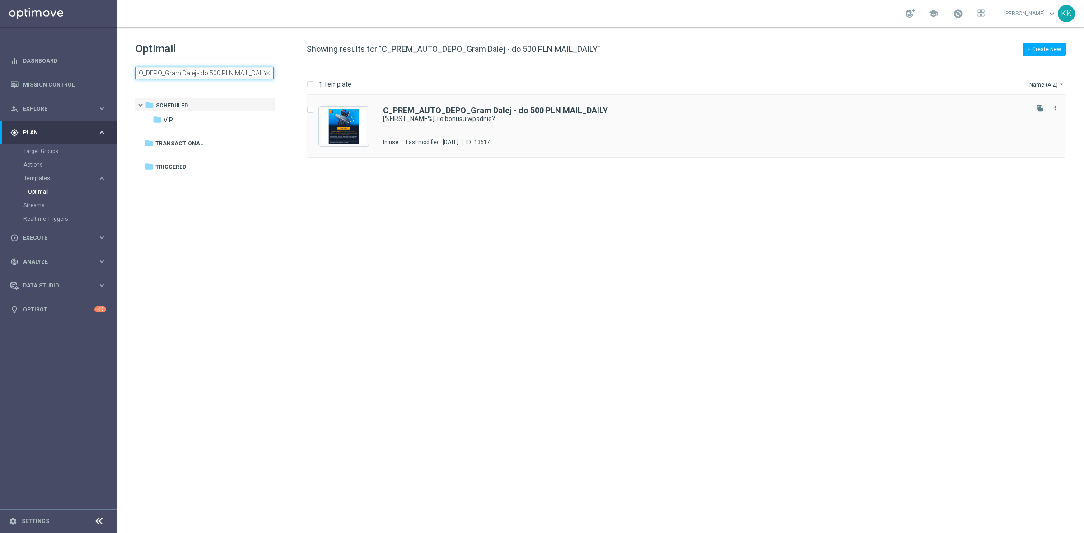
type input "C_PREM_AUTO_DEPO_Gram Dalej - do 500 PLN MAIL_DAILY"
click at [491, 130] on div "VIP" at bounding box center [720, 128] width 614 height 7
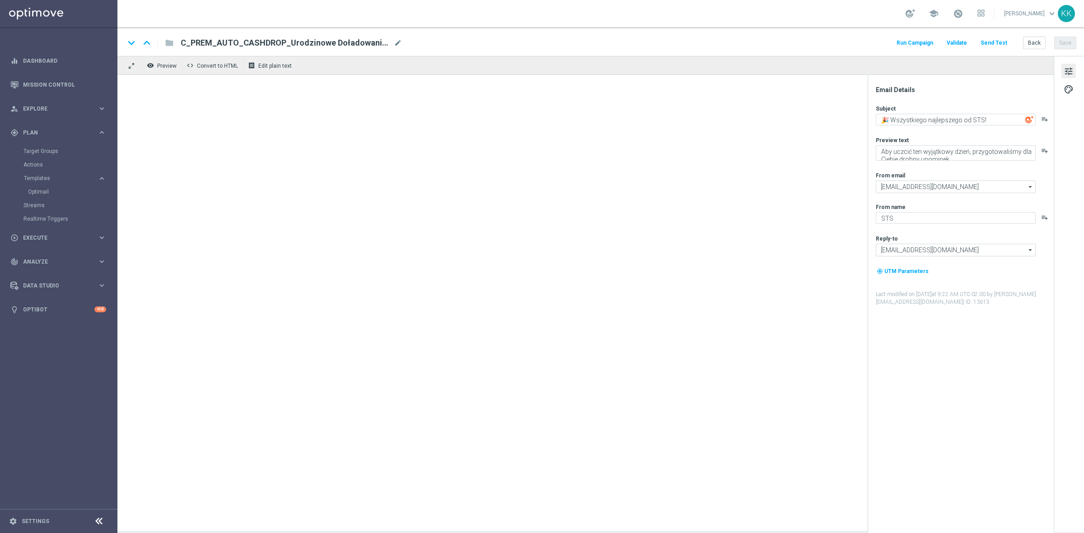
type textarea "[%FIRST_NAME%], ile bonusu wpadnie?"
type textarea "Wpłacasz i zgarniasz nawet do 500 PLN. A jaka kasa kryje się pod Twoją zdrapką …"
type input "[EMAIL_ADDRESS][DOMAIN_NAME]"
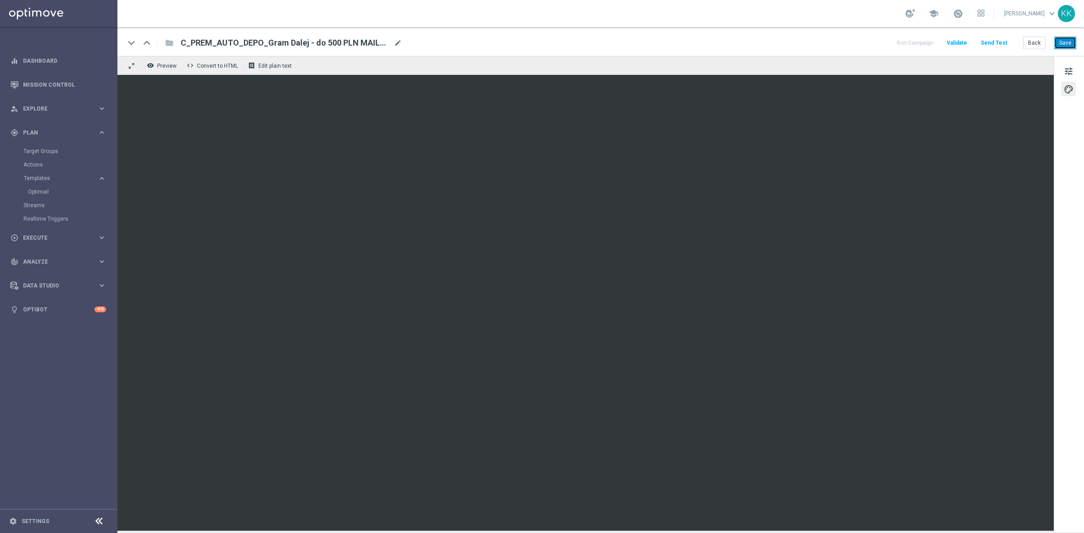
click at [963, 42] on button "Save" at bounding box center [1065, 43] width 22 height 13
click at [963, 41] on button "Back" at bounding box center [1034, 43] width 23 height 13
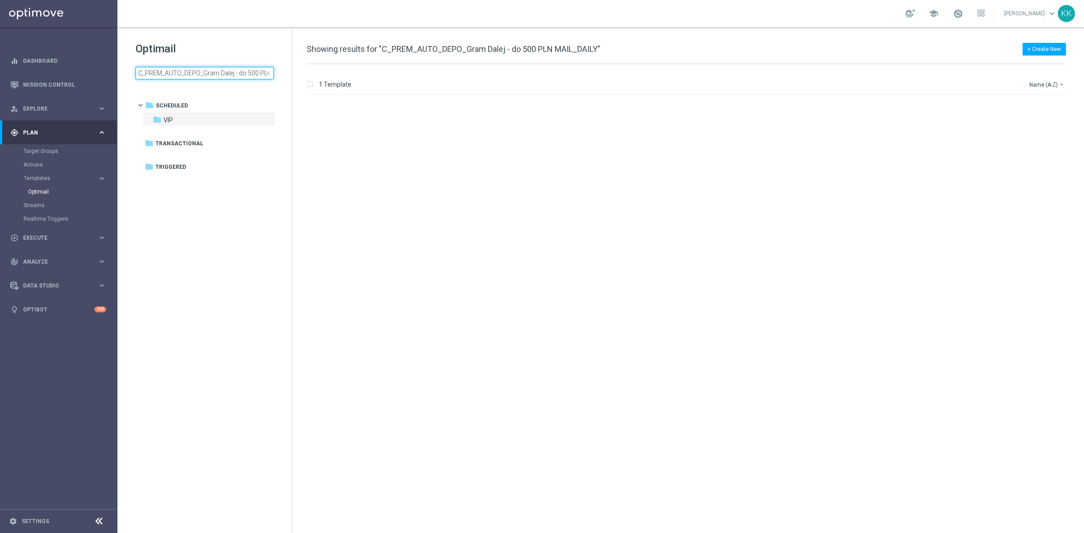
click at [229, 74] on input "C_PREM_AUTO_DEPO_Gram Dalej - do 500 PLN MAIL_DAILY" at bounding box center [204, 73] width 138 height 13
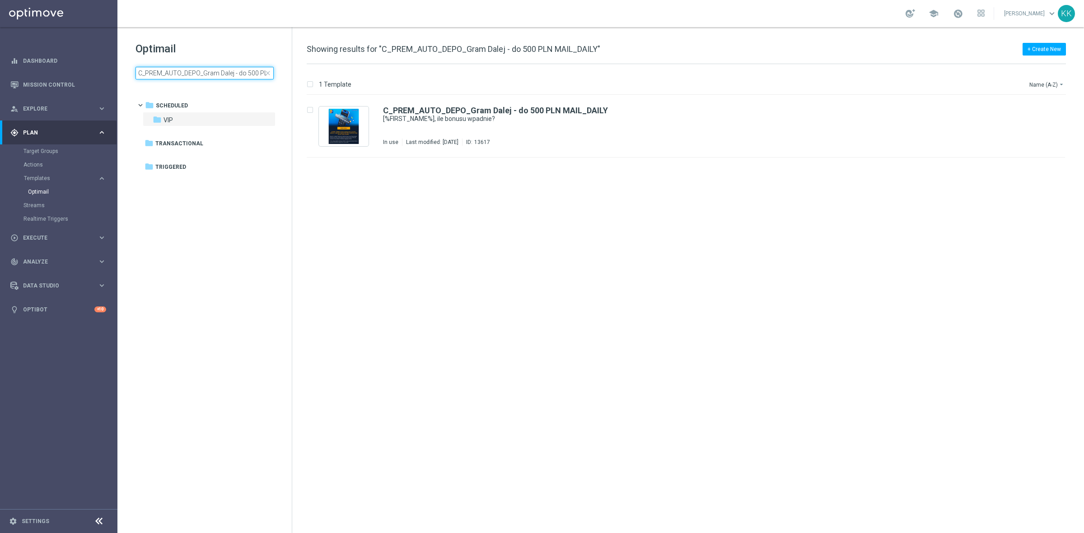
click at [229, 74] on input "C_PREM_AUTO_DEPO_Gram Dalej - do 500 PLN MAIL_DAILY" at bounding box center [204, 73] width 138 height 13
type input "C_PREM_AUTO_WAGER_Dobre Zagrania - 100% do 2000 PLN MAIL_DAILY"
click at [451, 139] on div "Last modified: [DATE]" at bounding box center [432, 142] width 60 height 7
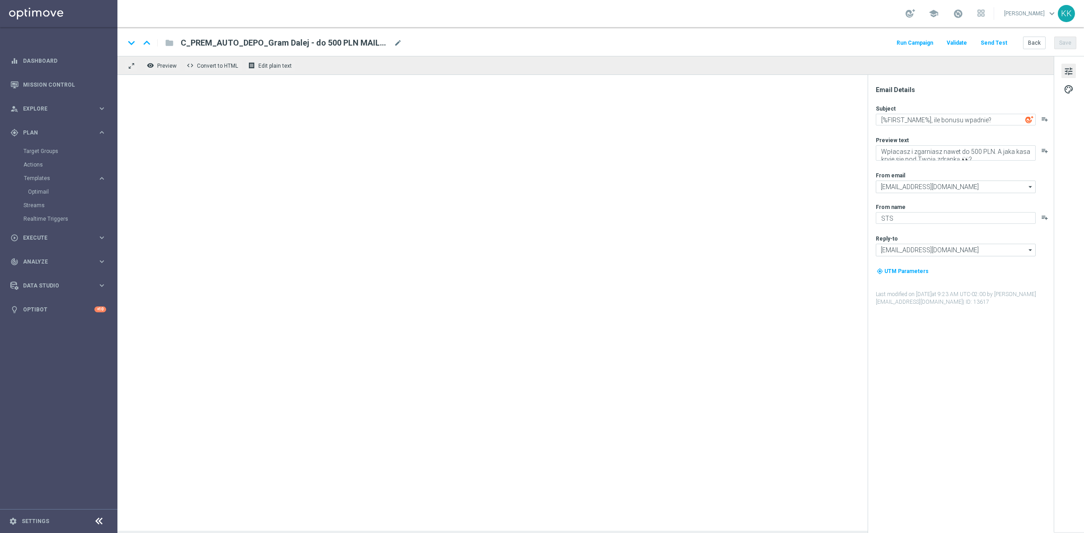
type textarea "[%FIRST_NAME%], bonus za granie 🎁"
type textarea "Przekuj swoje kolejne kupony w nawet 2000 PLN bonusu!"
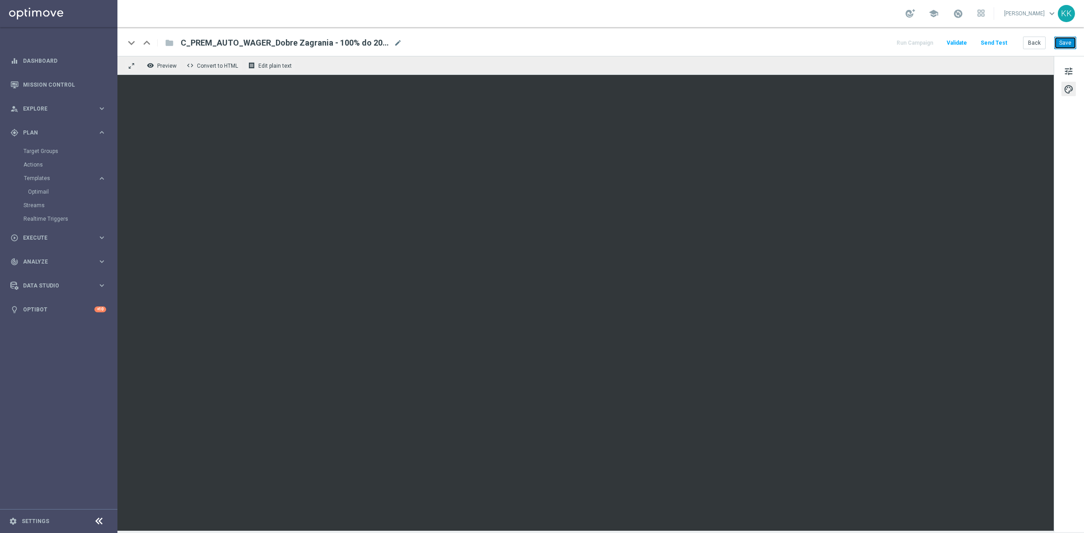
click at [963, 42] on button "Save" at bounding box center [1065, 43] width 22 height 13
click at [963, 43] on button "Save" at bounding box center [1065, 43] width 22 height 13
click at [963, 39] on button "Back" at bounding box center [1034, 43] width 23 height 13
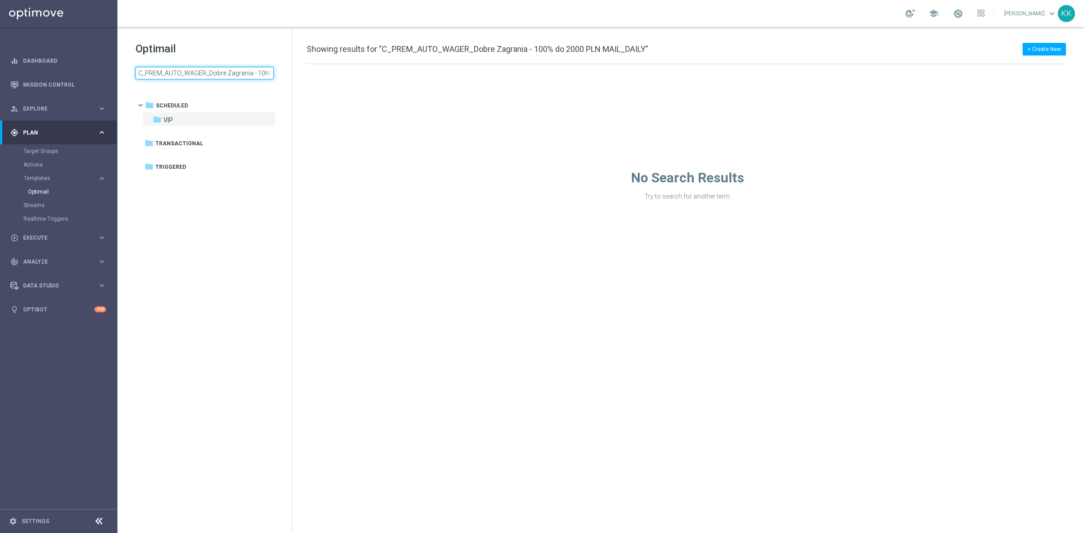
click at [239, 75] on input "C_PREM_AUTO_WAGER_Dobre Zagrania - 100% do 2000 PLN MAIL_DAILY" at bounding box center [204, 73] width 138 height 13
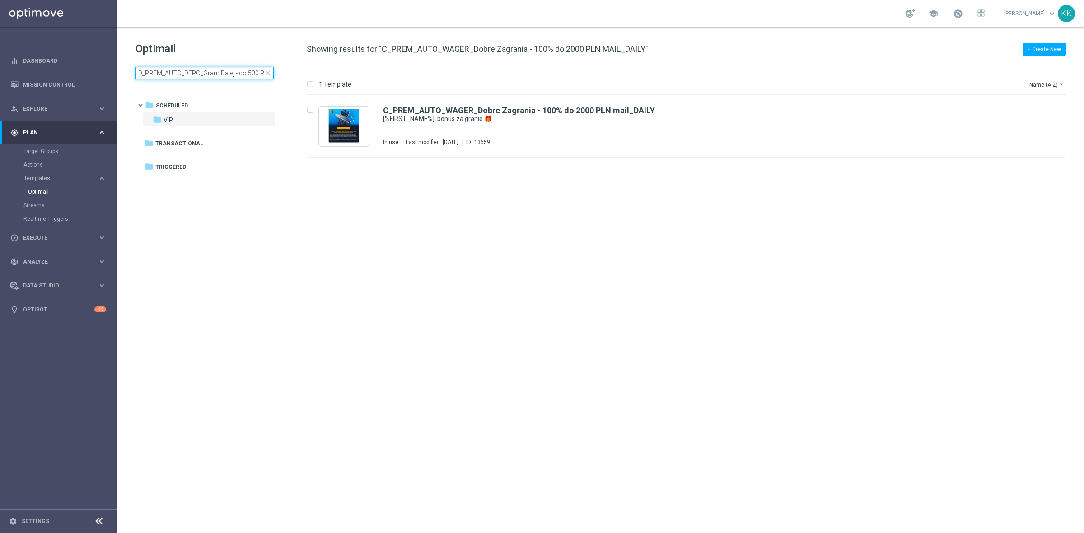
scroll to position [0, 38]
type input "D_PREM_AUTO_DEPO_Gram Dalej - do 500 PLN"
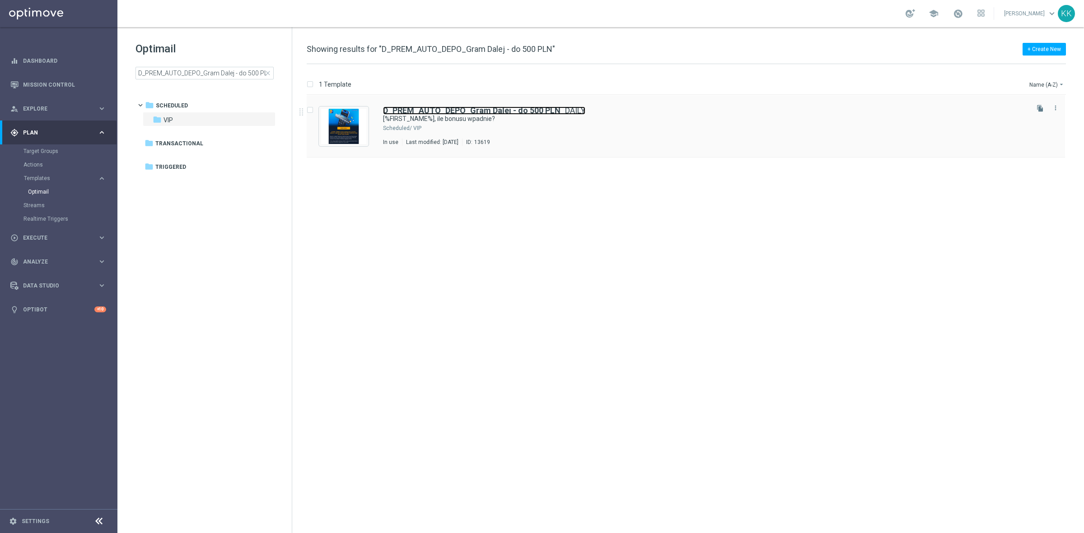
click at [574, 114] on link "D_PREM_AUTO_DEPO_Gram Dalej - do 500 PLN _DAILY" at bounding box center [484, 111] width 202 height 8
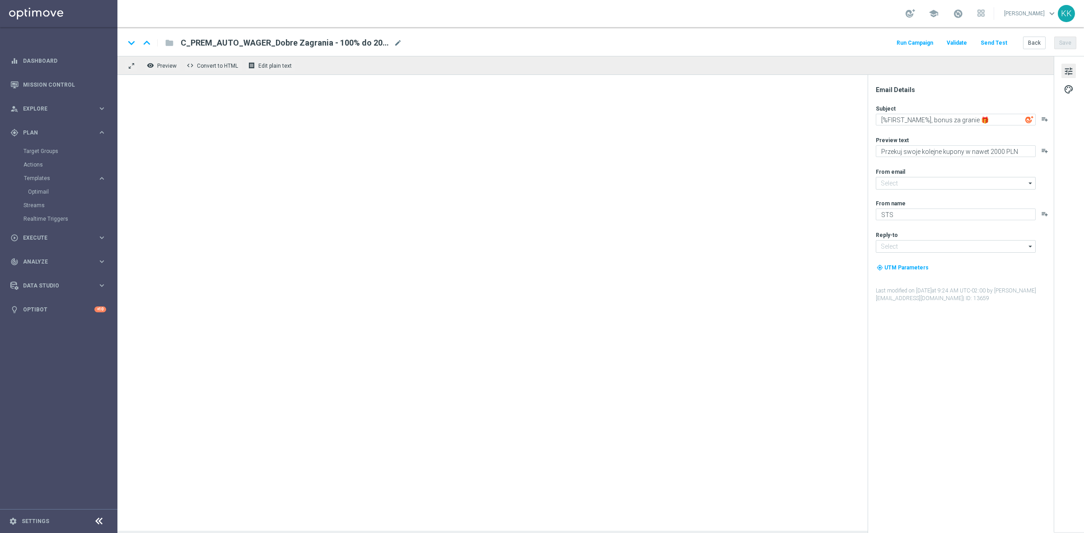
type input "[EMAIL_ADDRESS][DOMAIN_NAME]"
type textarea "[%FIRST_NAME%], ile bonusu wpadnie?"
type textarea "Wpłacasz i zgarniasz nawet do 500 PLN. A jaka kasa kryje się pod Twoją zdrapką …"
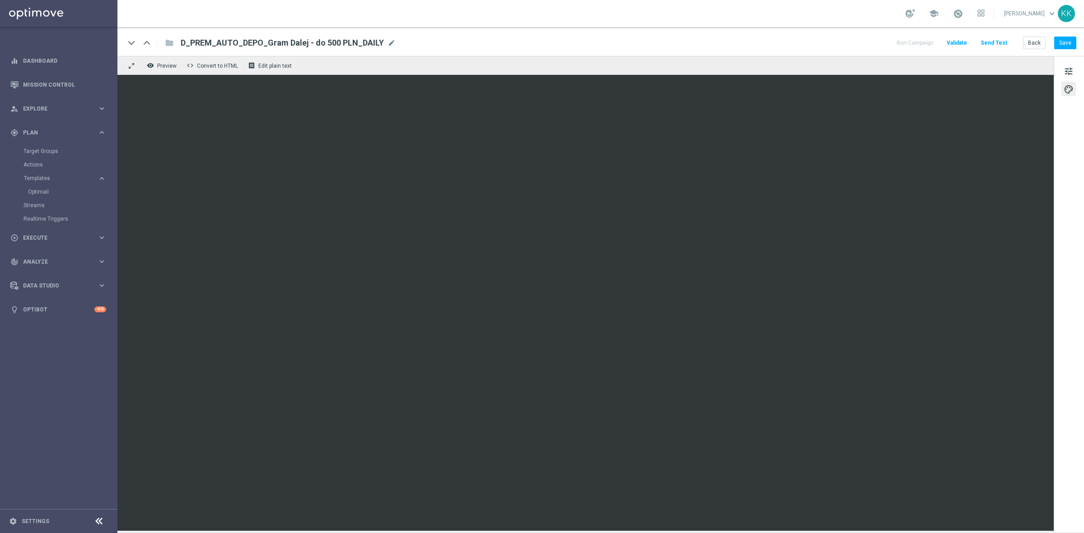
click at [963, 53] on div "keyboard_arrow_down keyboard_arrow_up folder D_PREM_AUTO_DEPO_Gram Dalej - do 5…" at bounding box center [600, 41] width 966 height 29
click at [963, 47] on button "Save" at bounding box center [1065, 43] width 22 height 13
click at [963, 37] on button "Back" at bounding box center [1034, 43] width 23 height 13
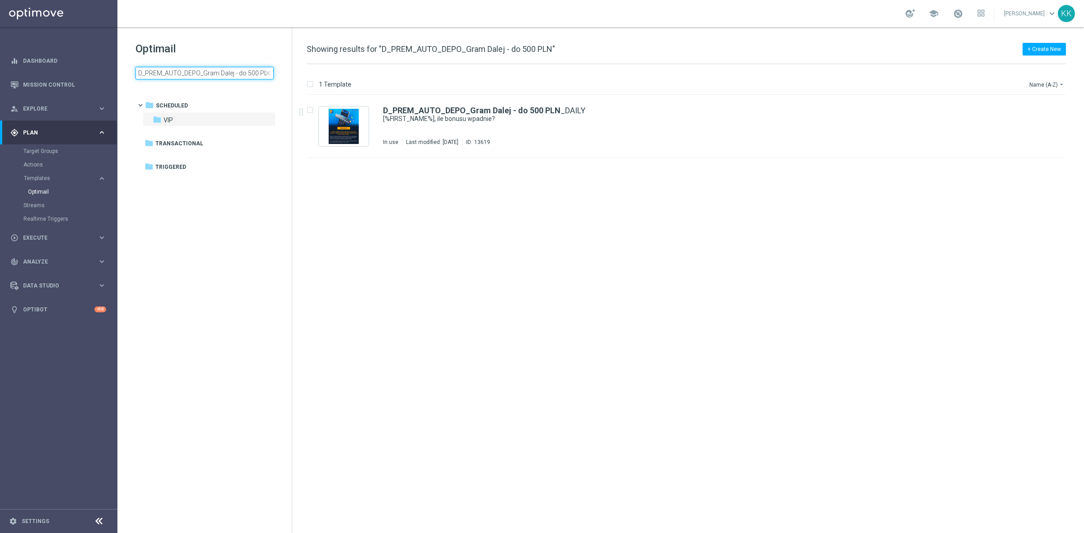
click at [213, 79] on input "D_PREM_AUTO_DEPO_Gram Dalej - do 500 PLN" at bounding box center [204, 73] width 138 height 13
type input "D_PREM_AUTO_WAGER_Dobre Zagrania - 100% do 2000 PLN MAIL_DAILY"
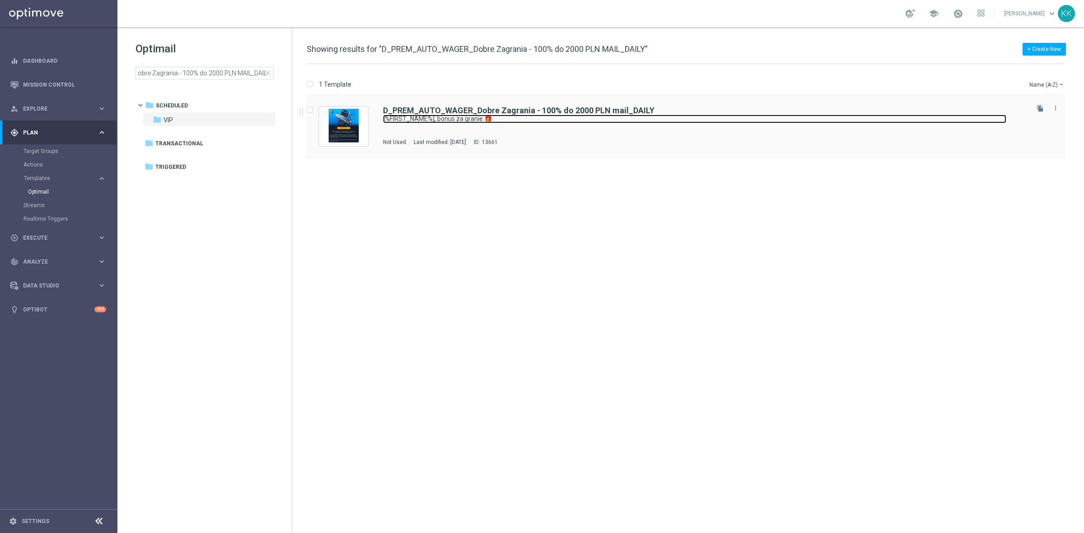
click at [537, 115] on link "[%FIRST_NAME%], bonus za granie 🎁" at bounding box center [694, 119] width 623 height 9
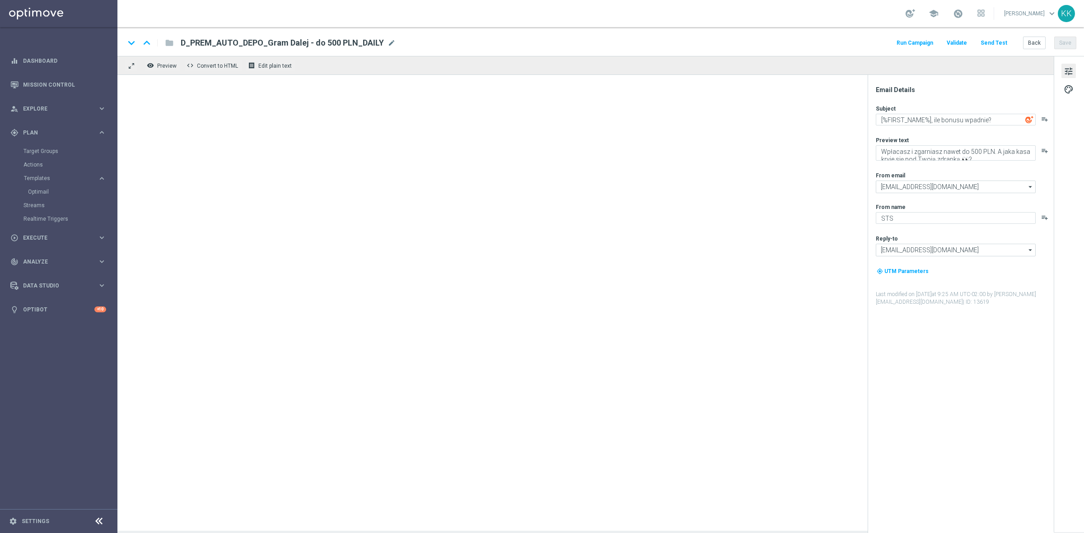
type textarea "[%FIRST_NAME%], bonus za granie 🎁"
type textarea "Przekuj swoje kolejne kupony w nawet 2000 PLN bonusu!"
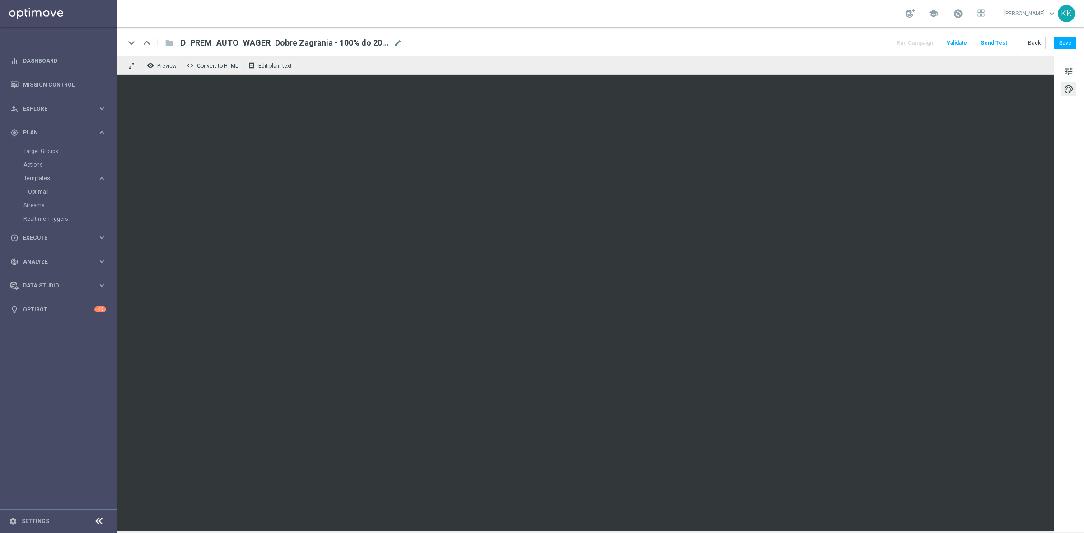
click at [963, 33] on div "keyboard_arrow_down keyboard_arrow_up folder D_PREM_AUTO_WAGER_Dobre Zagrania -…" at bounding box center [600, 41] width 966 height 29
click at [963, 47] on button "Save" at bounding box center [1065, 43] width 22 height 13
click at [963, 41] on button "Back" at bounding box center [1034, 43] width 23 height 13
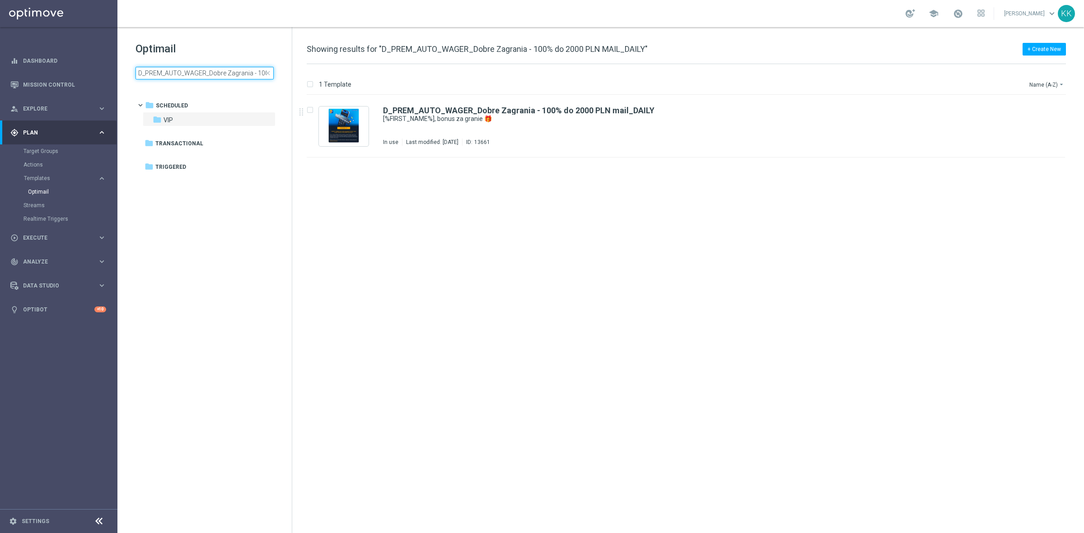
click at [202, 68] on input "D_PREM_AUTO_WAGER_Dobre Zagrania - 100% do 2000 PLN MAIL_DAILY" at bounding box center [204, 73] width 138 height 13
type input "C_PEXTRA_AUTO_CASHDROP_Urodzinowe Doładowanie - 100 PLN_DAILY"
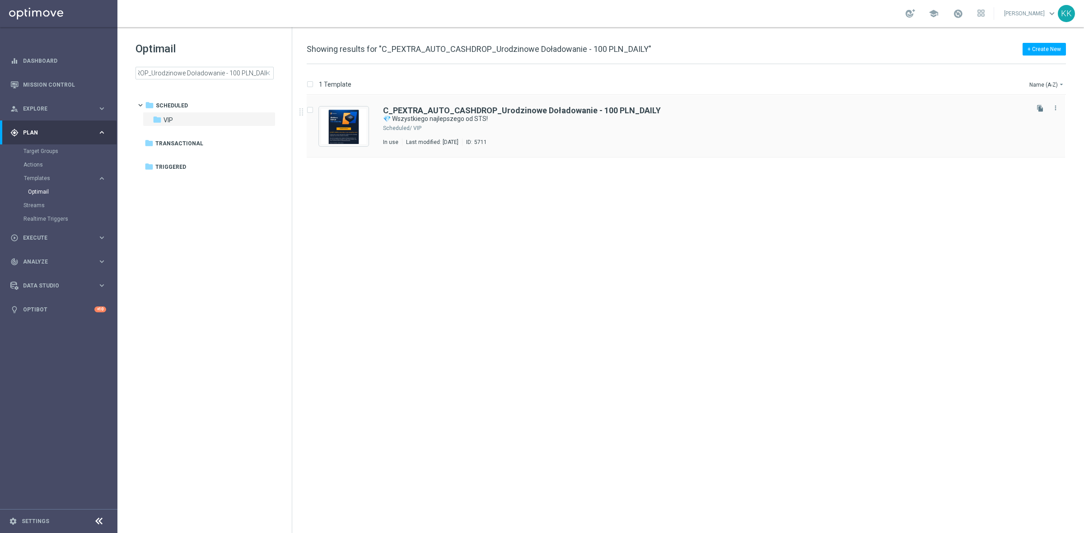
click at [414, 131] on div "VIP" at bounding box center [720, 128] width 614 height 7
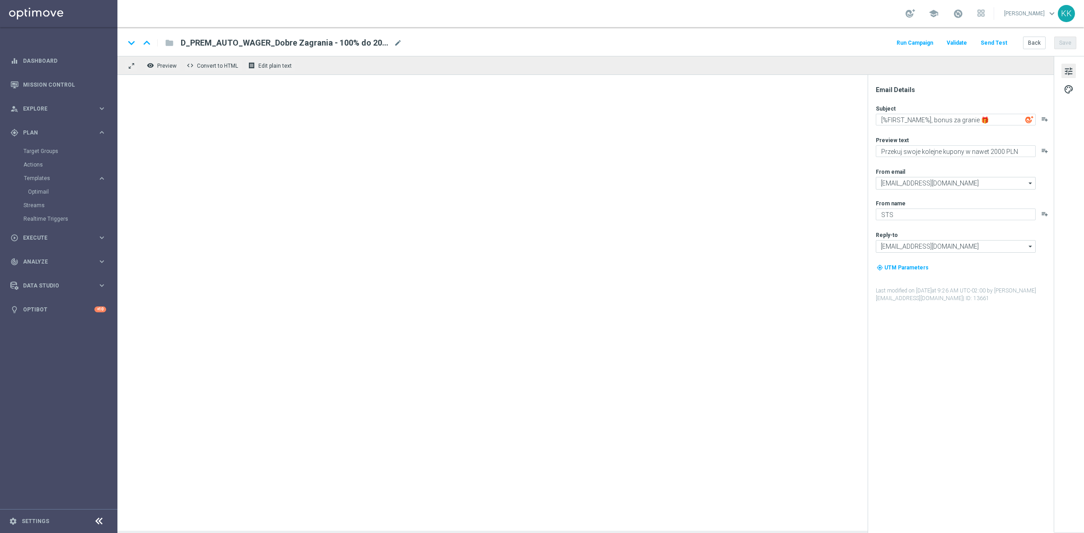
type textarea "💎 Wszystkiego najlepszego od STS!"
type textarea "Aby uczcić ten wyjątkowy dzień, przygotowaliśmy dla Ciebie drobny upominek."
type input "[EMAIL_ADDRESS][DOMAIN_NAME]"
type textarea "STS Premium"
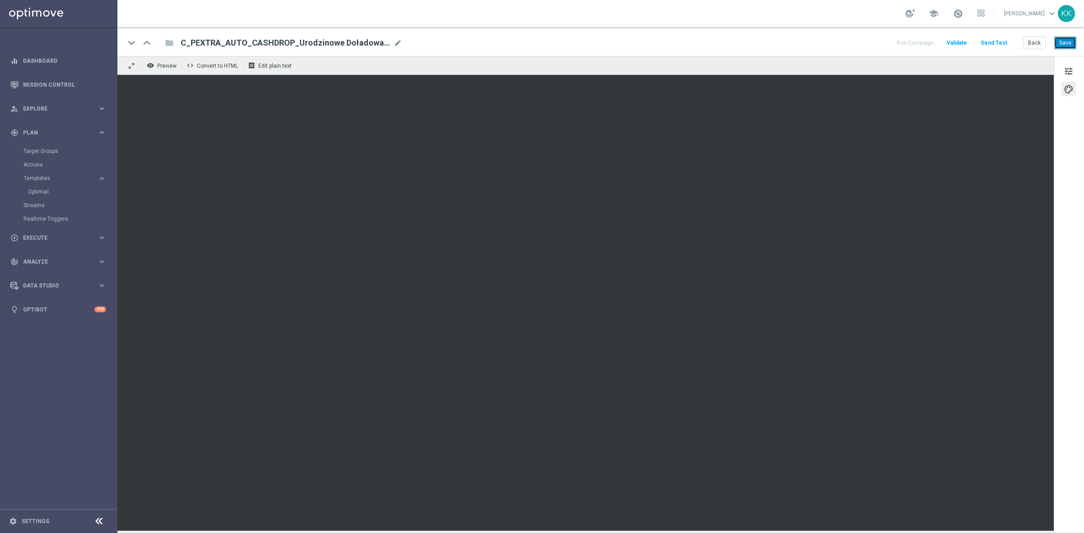
click at [963, 44] on button "Save" at bounding box center [1065, 43] width 22 height 13
click at [963, 46] on button "Back" at bounding box center [1034, 43] width 23 height 13
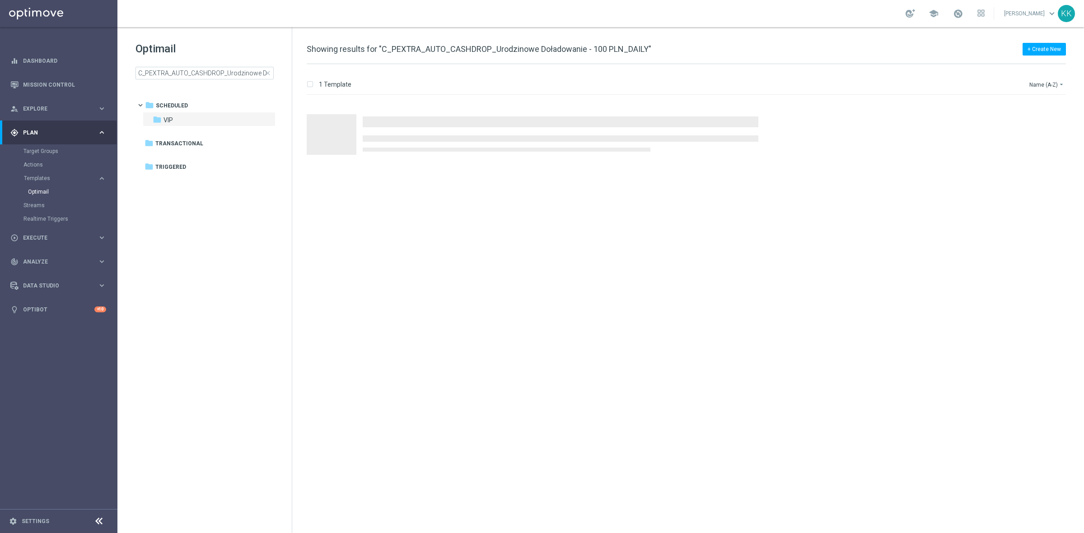
click at [240, 64] on div "Optimail C_PEXTRA_AUTO_CASHDROP_Urodzinowe Doładowanie - 100 PLN_DAILY close" at bounding box center [213, 61] width 156 height 38
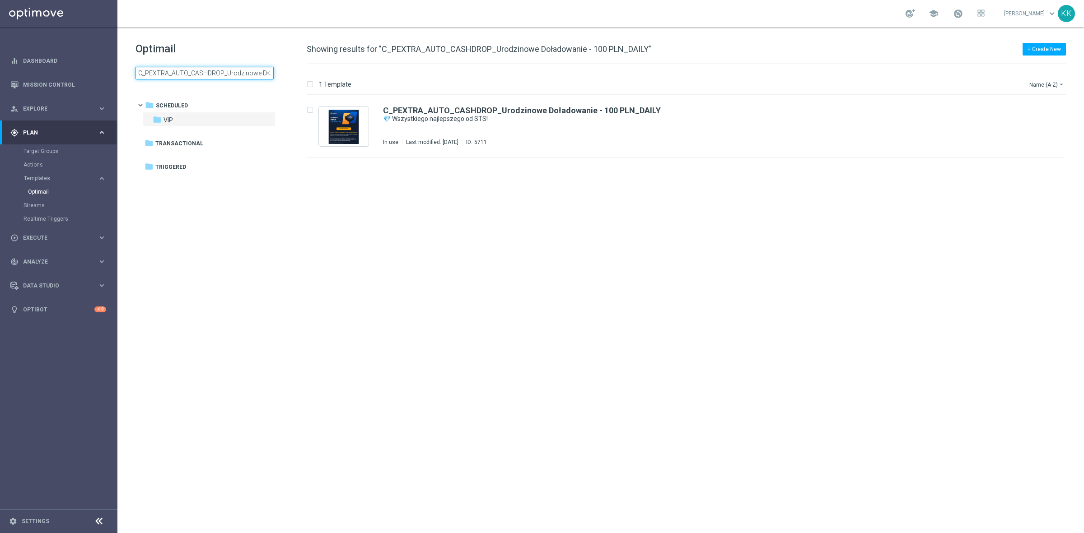
click at [241, 72] on input "C_PEXTRA_AUTO_CASHDROP_Urodzinowe Doładowanie - 100 PLN_DAILY" at bounding box center [204, 73] width 138 height 13
type input "C_PEXTRA_AUTO_DEPO_Gram Dalej - do 1000 PLN MAIL_DAILY"
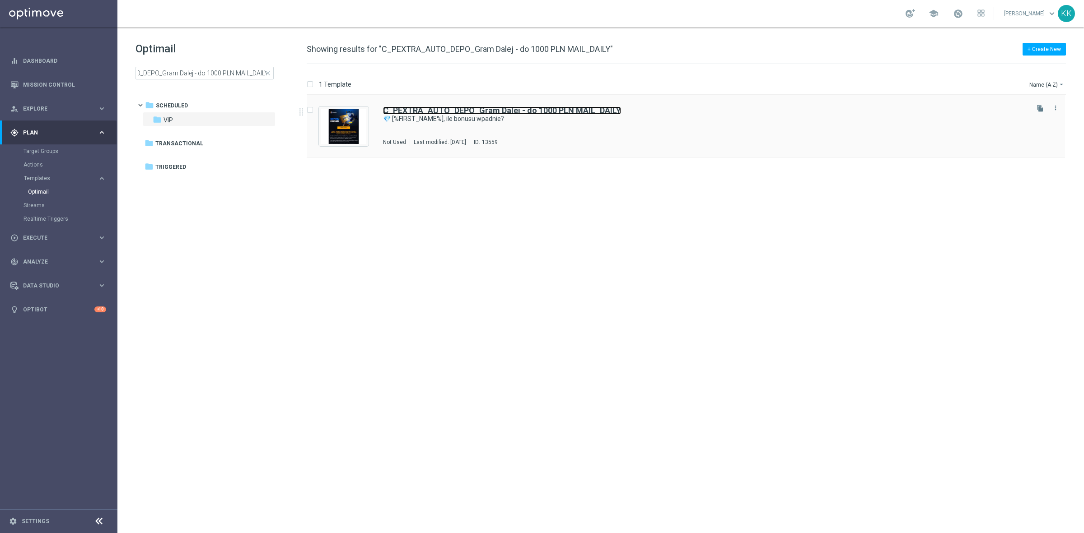
click at [461, 113] on b "C_PEXTRA_AUTO_DEPO_Gram Dalej - do 1000 PLN MAIL_DAILY" at bounding box center [502, 110] width 238 height 9
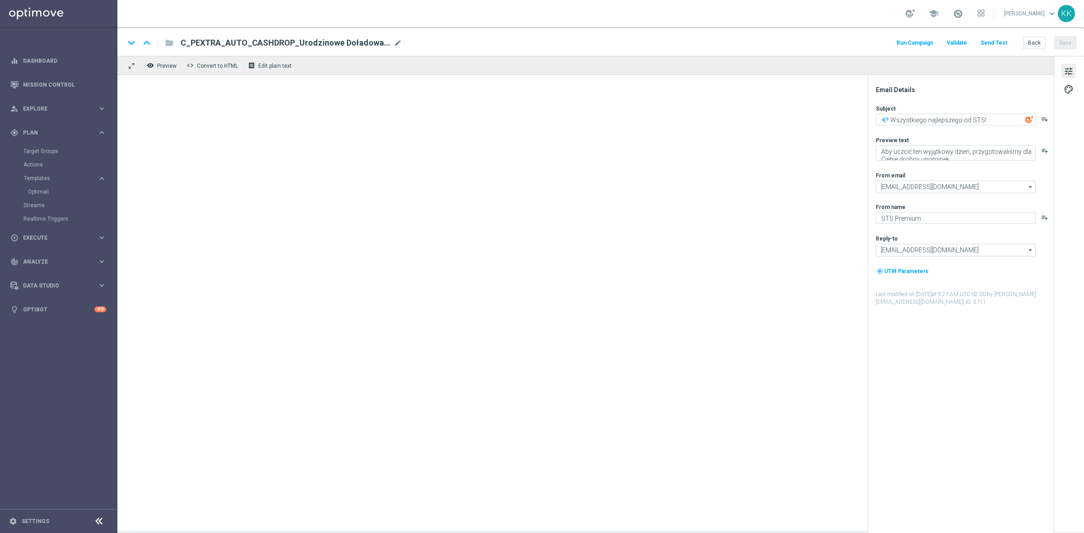
type textarea "💎 [%FIRST_NAME%], ile bonusu wpadnie?"
type textarea "Wpłacasz i zgarniasz nawet do 1 000 PLN. A jaka kasa kryje się pod Twoją zdrapk…"
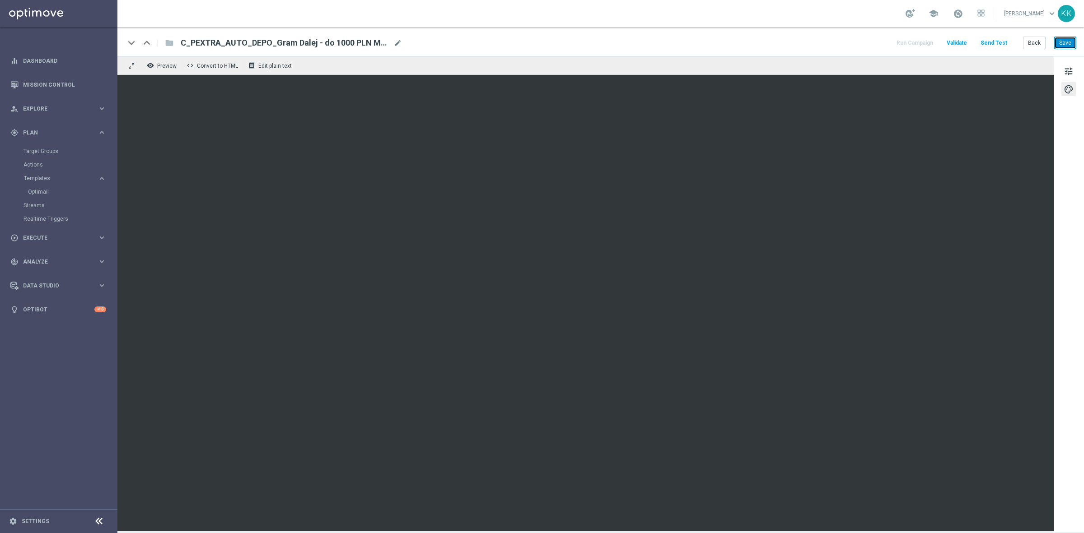
click at [963, 37] on button "Save" at bounding box center [1065, 43] width 22 height 13
click at [963, 39] on button "Save" at bounding box center [1065, 43] width 22 height 13
click at [963, 42] on button "Back" at bounding box center [1034, 43] width 23 height 13
